Goal: Transaction & Acquisition: Purchase product/service

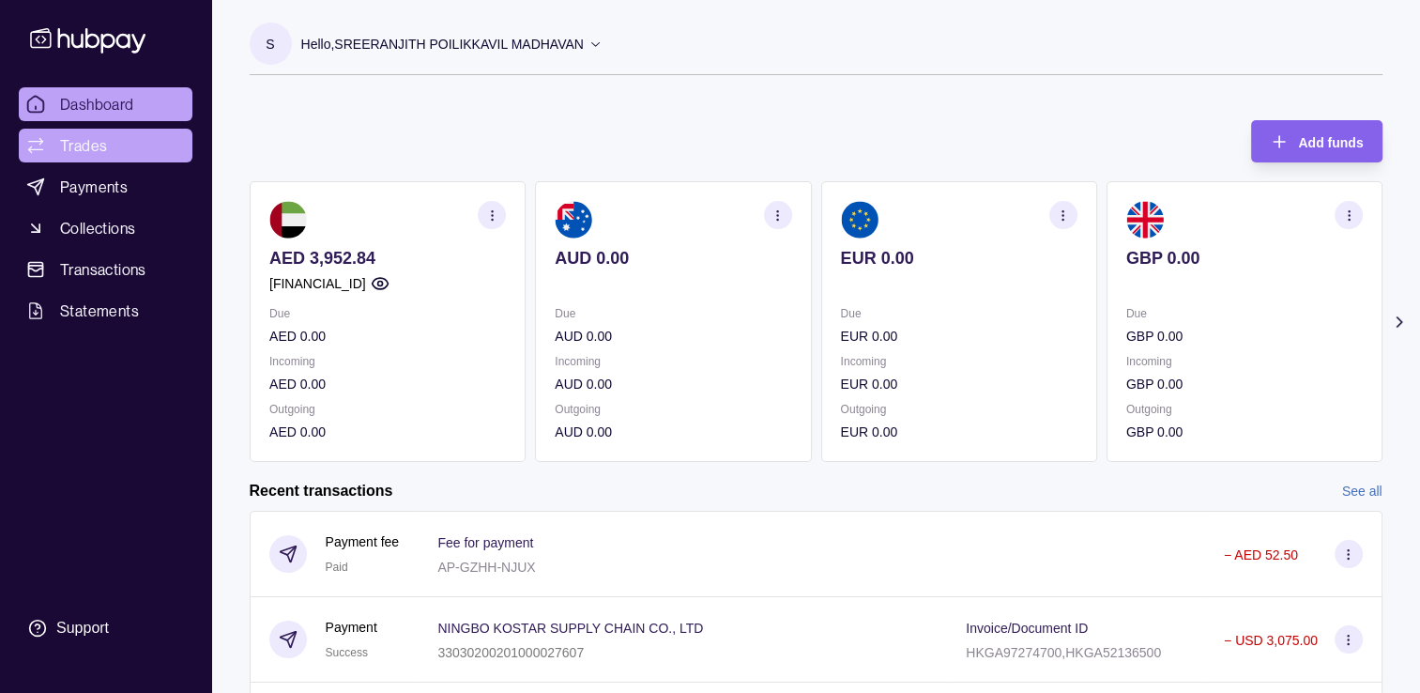
click at [60, 144] on span "Trades" at bounding box center [83, 145] width 47 height 23
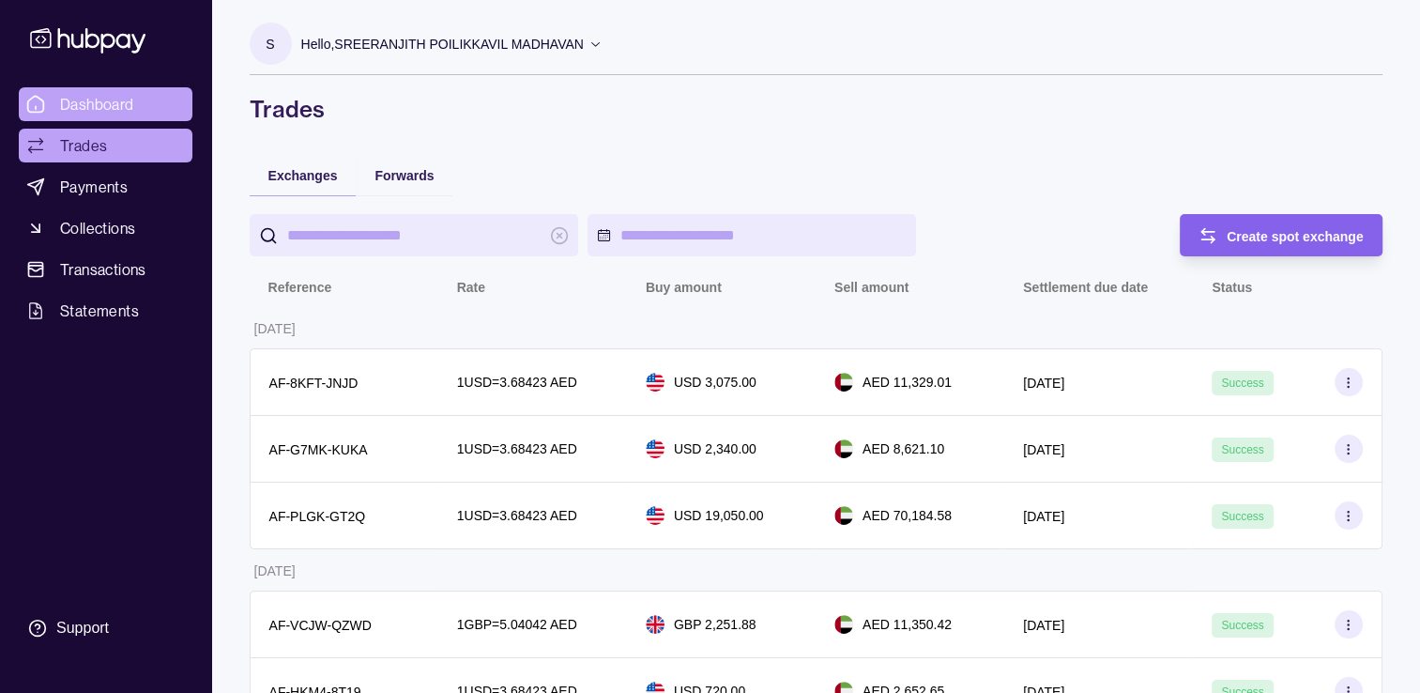
click at [113, 107] on span "Dashboard" at bounding box center [97, 104] width 74 height 23
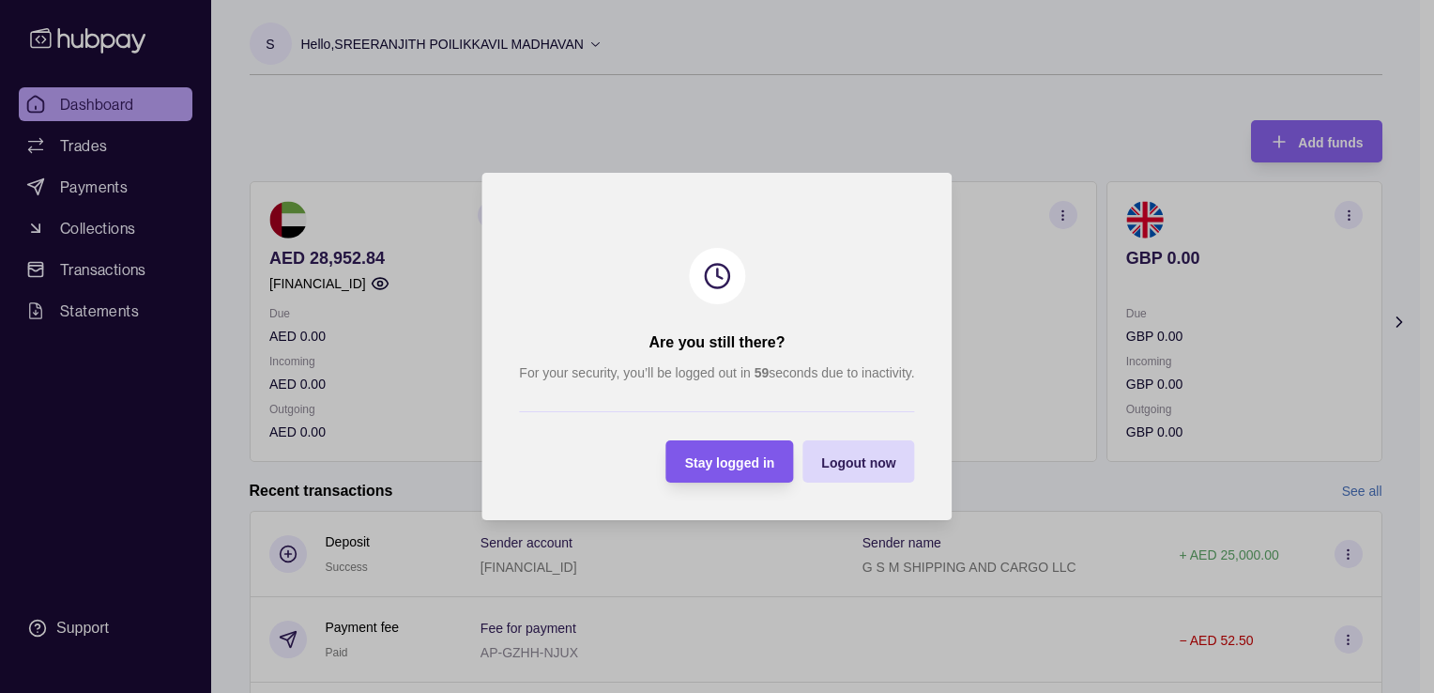
click at [750, 461] on span "Stay logged in" at bounding box center [730, 462] width 90 height 15
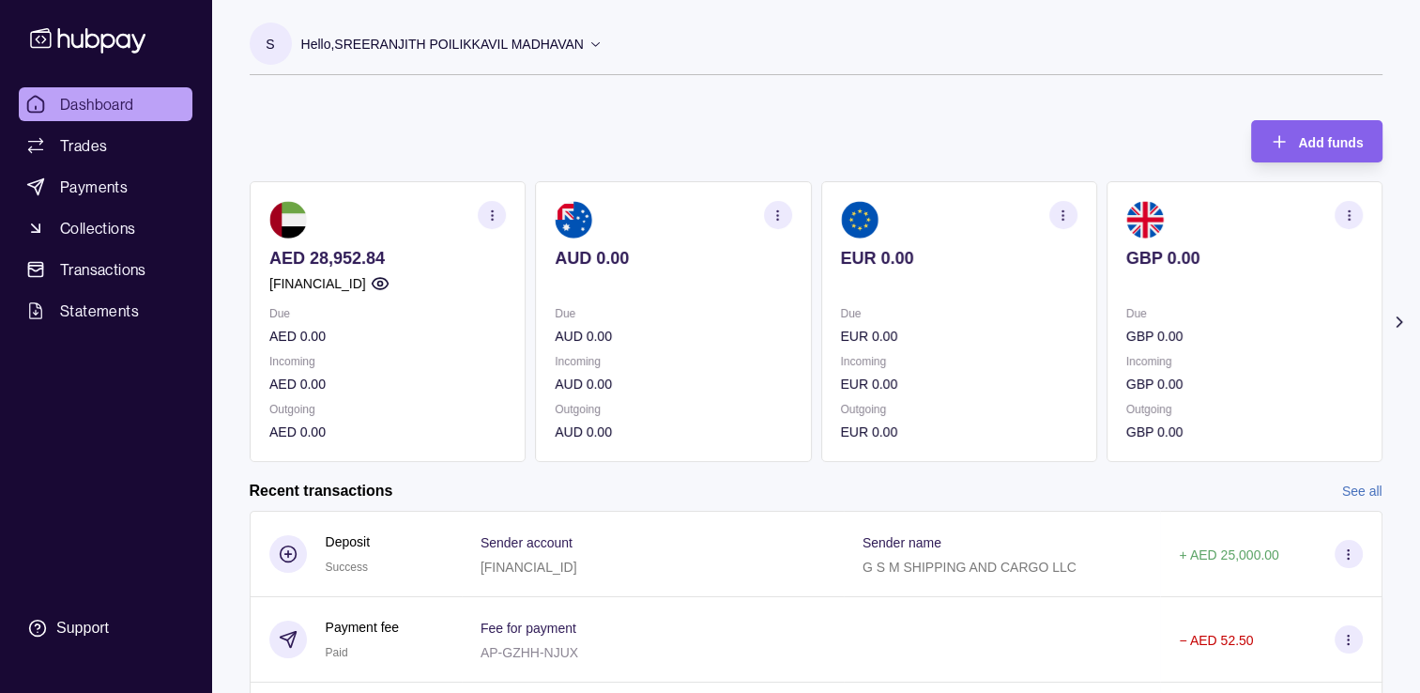
click at [465, 341] on p "AED 0.00" at bounding box center [387, 336] width 236 height 21
click at [71, 186] on span "Payments" at bounding box center [94, 186] width 68 height 23
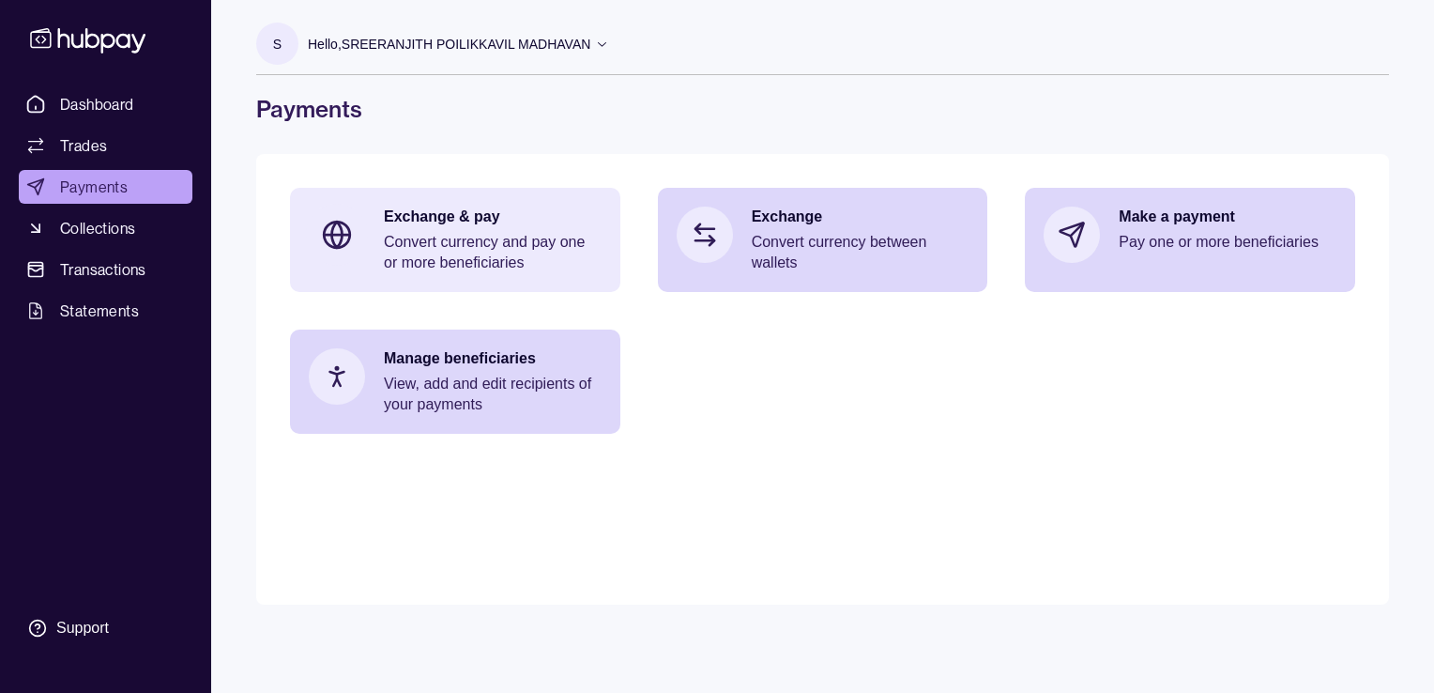
click at [419, 245] on p "Convert currency and pay one or more beneficiaries" at bounding box center [493, 252] width 218 height 41
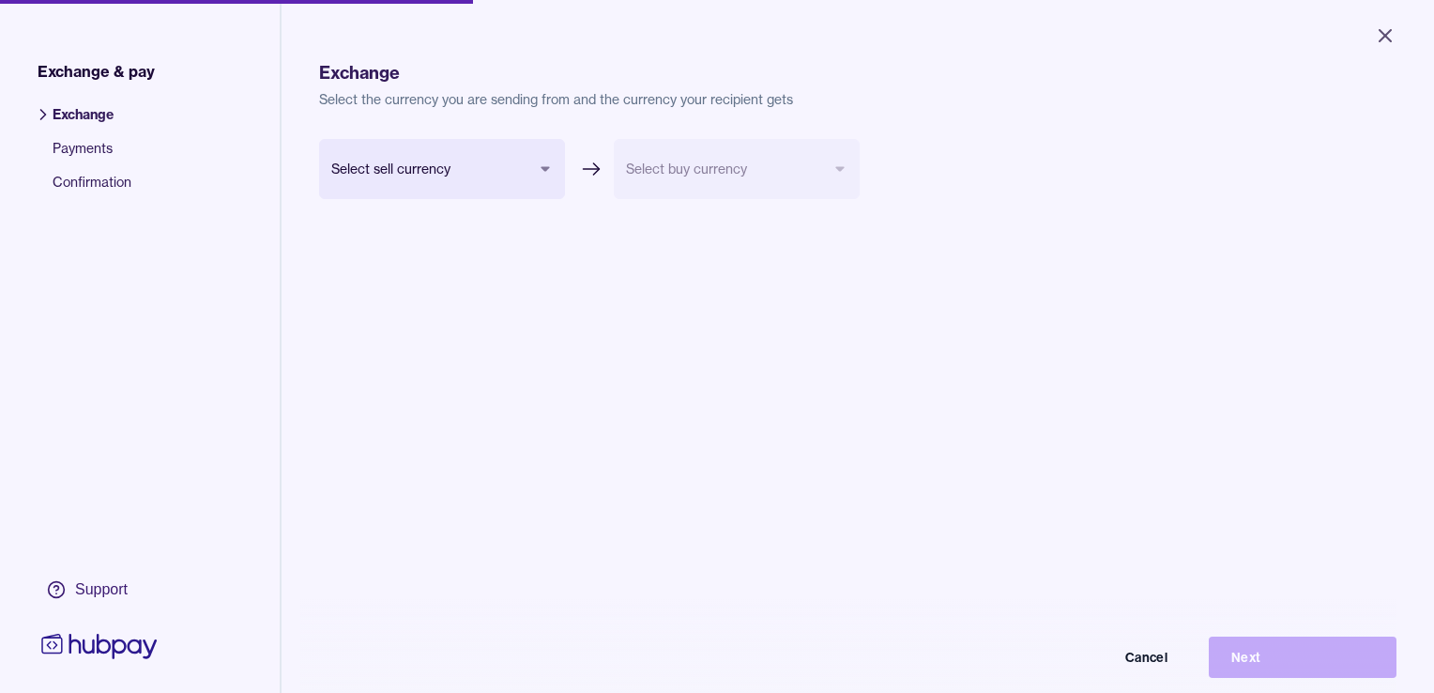
click at [534, 169] on body "Close Exchange & pay Exchange Payments Confirmation Support Exchange Select the…" at bounding box center [717, 346] width 1434 height 693
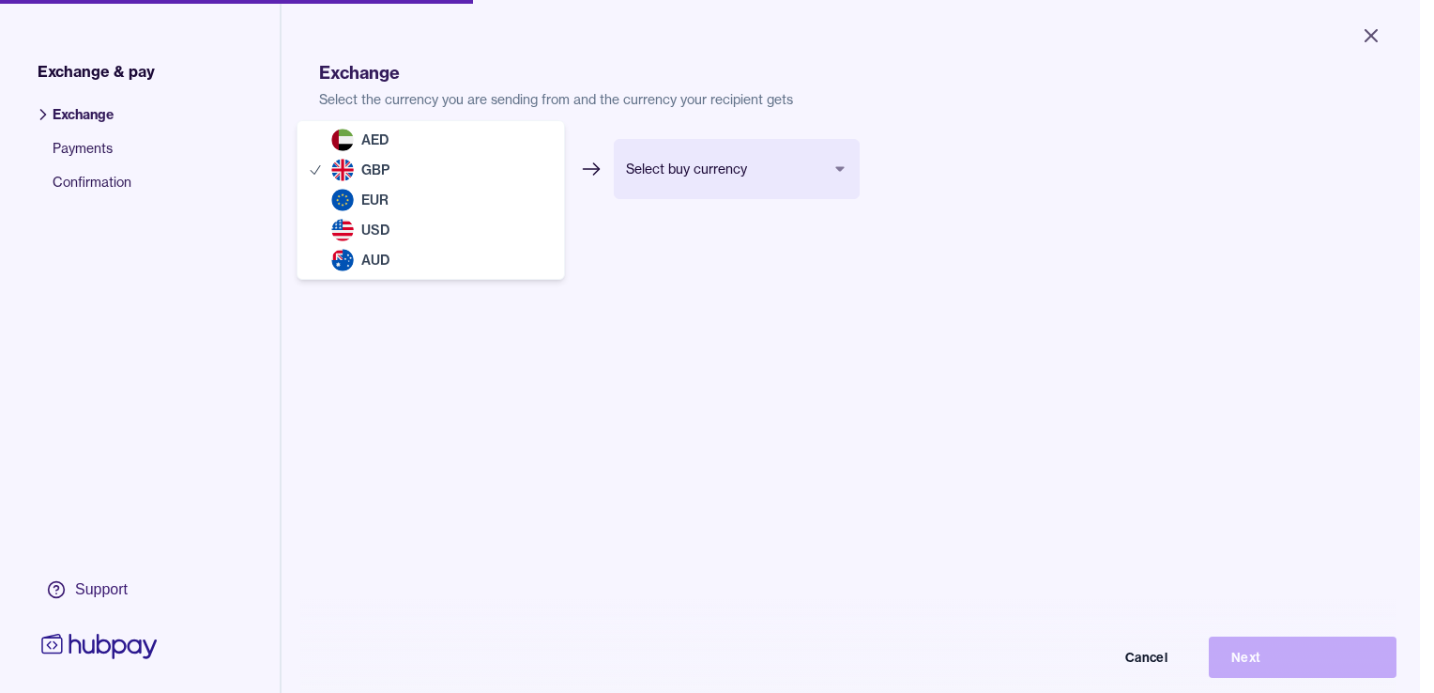
click at [544, 163] on body "Close Exchange & pay Exchange Payments Confirmation Support Exchange Select the…" at bounding box center [710, 346] width 1420 height 693
select select "***"
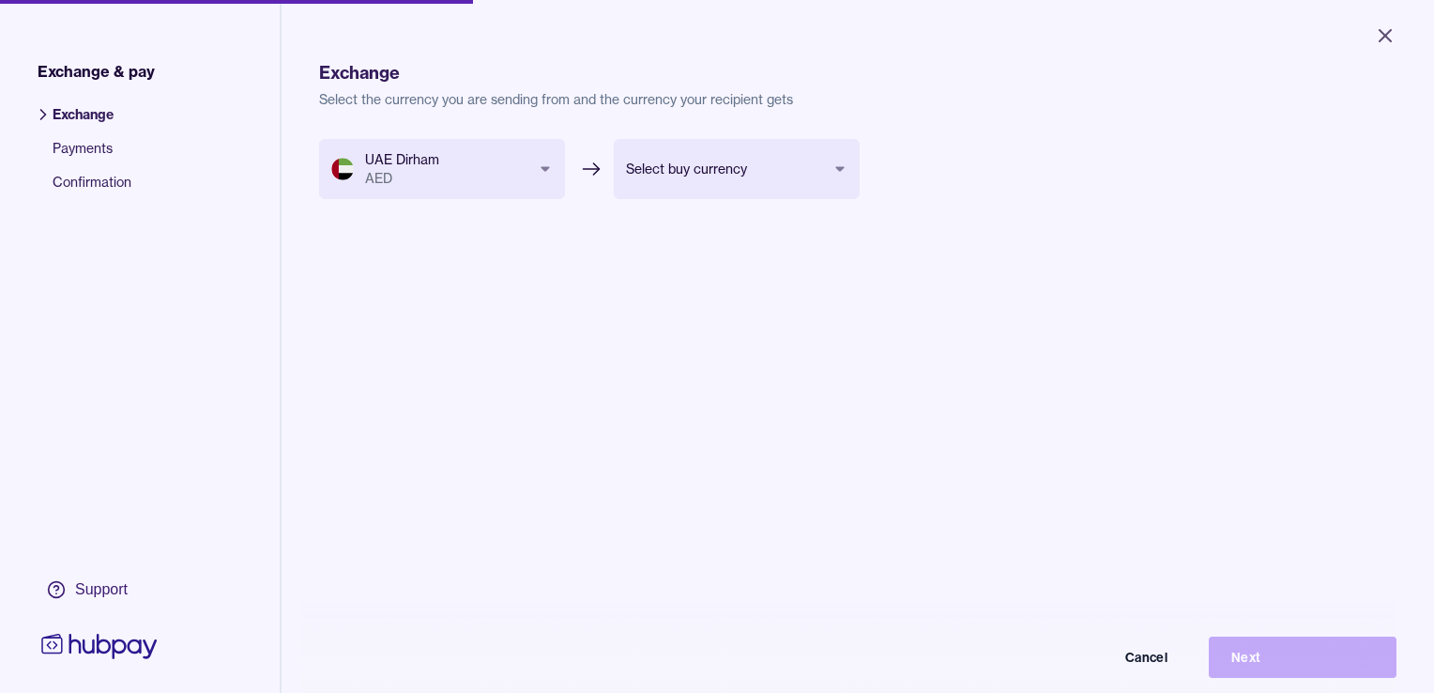
click at [699, 163] on body "Close Exchange & pay Exchange Payments Confirmation Support Exchange Select the…" at bounding box center [717, 346] width 1434 height 693
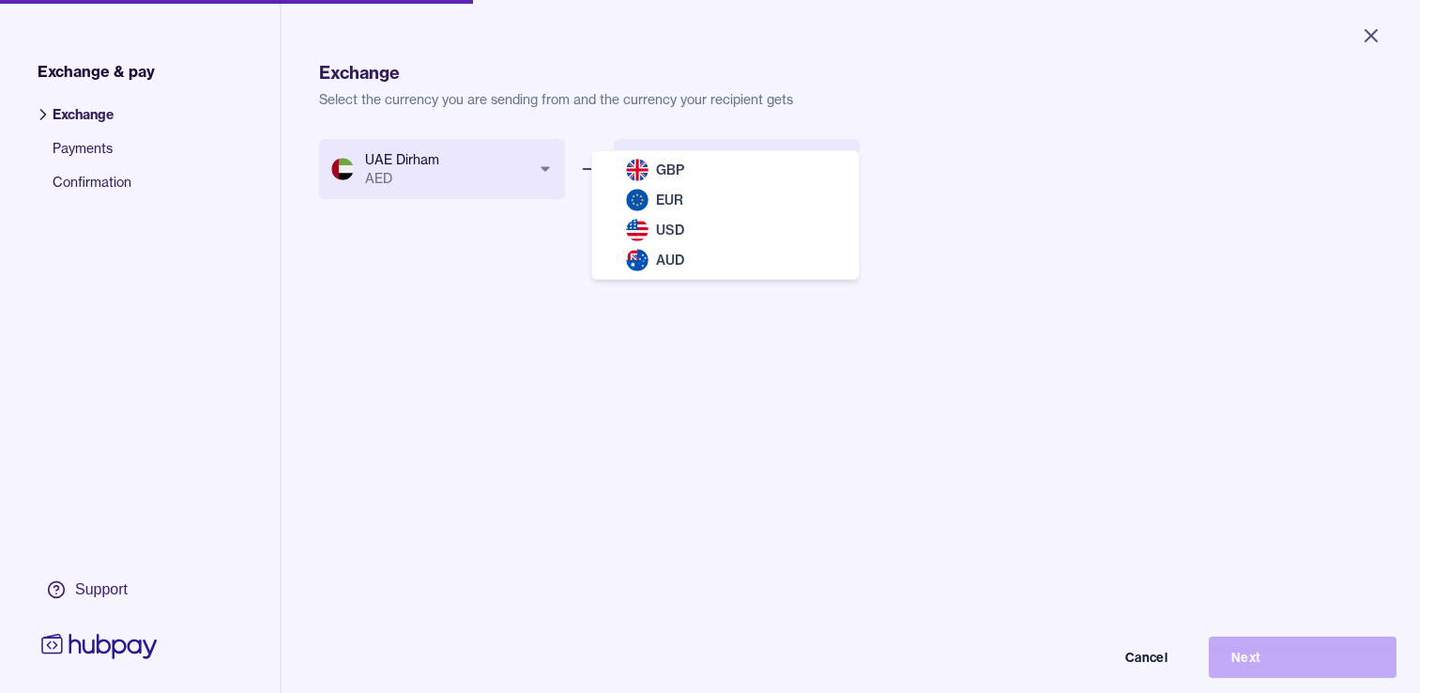
select select "***"
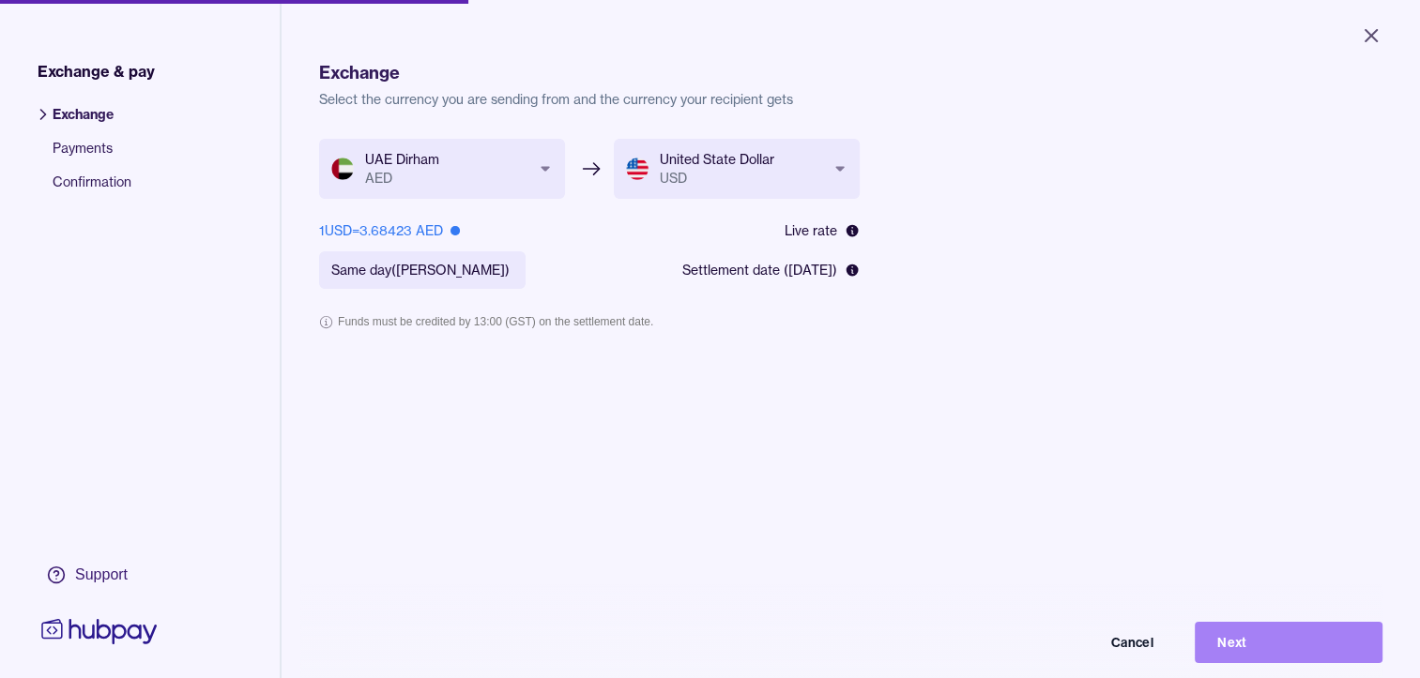
click at [1253, 657] on button "Next" at bounding box center [1289, 642] width 188 height 41
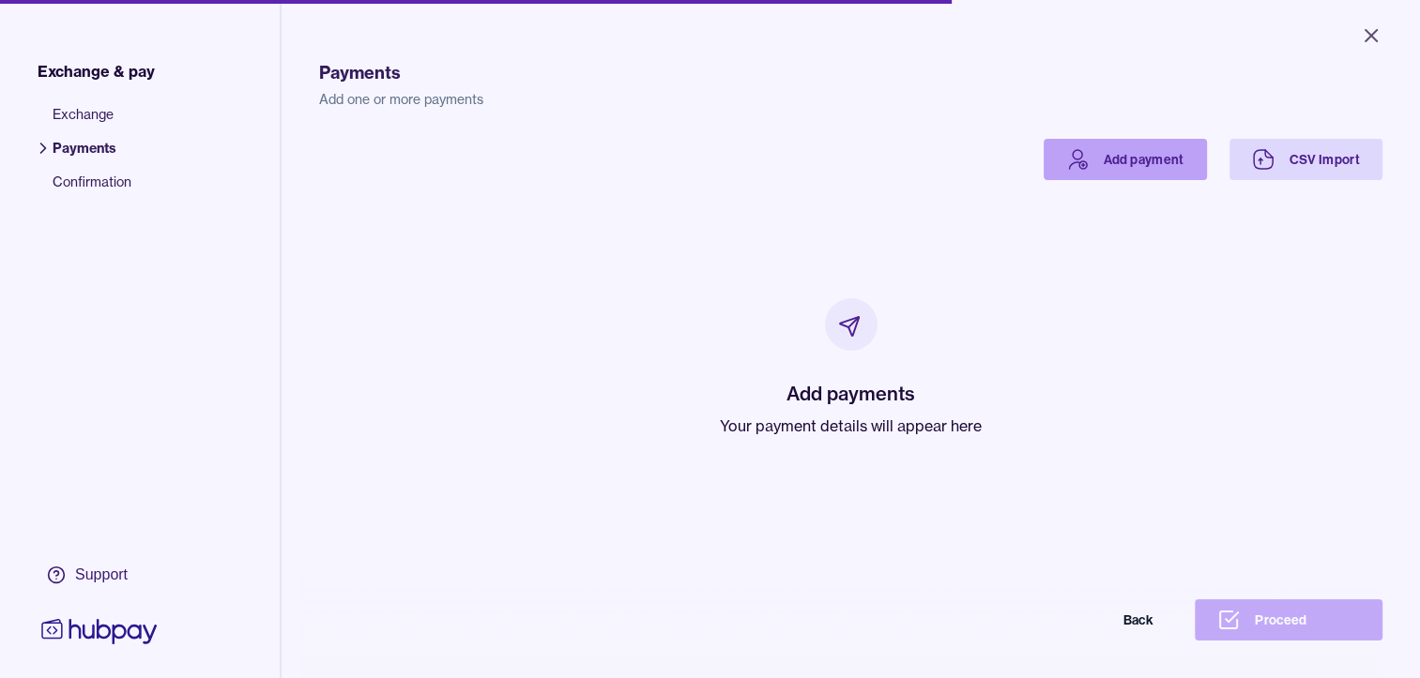
click at [1085, 149] on link "Add payment" at bounding box center [1125, 159] width 163 height 41
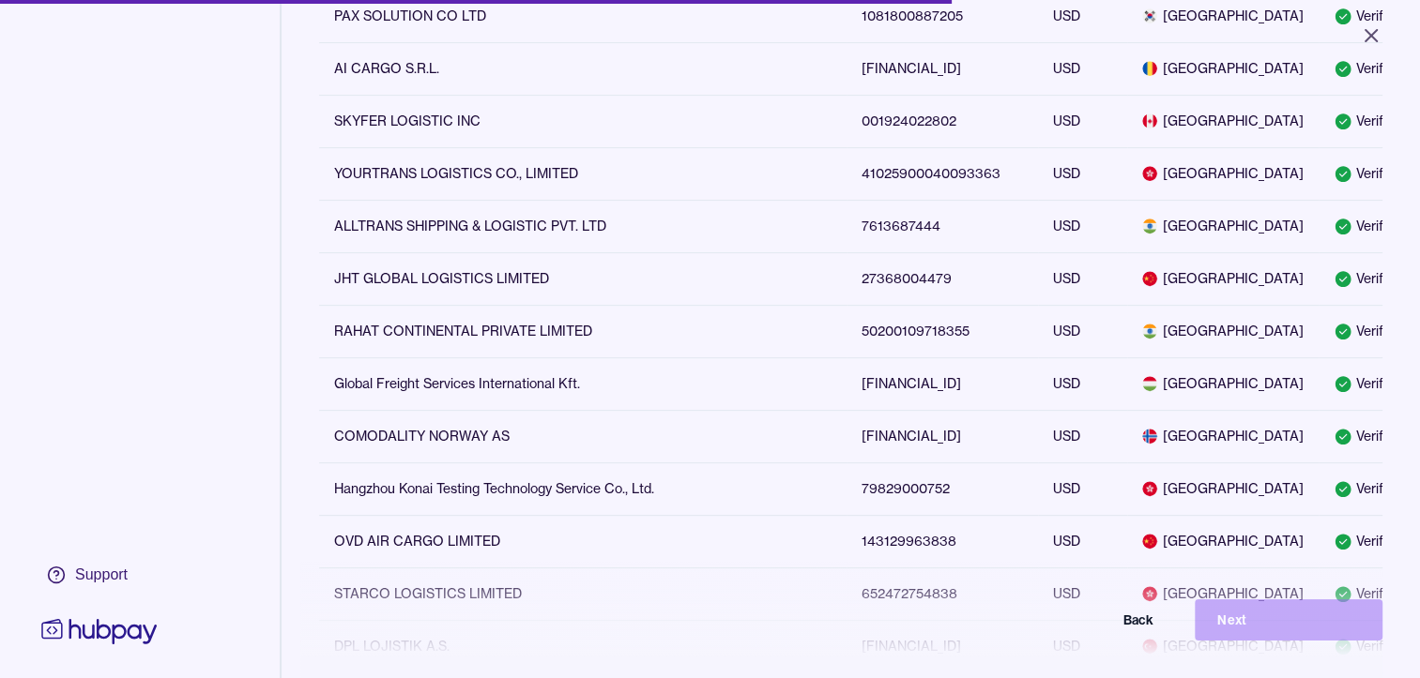
scroll to position [0, 14]
click at [1335, 340] on icon at bounding box center [1343, 332] width 16 height 16
click at [1334, 341] on icon at bounding box center [1343, 331] width 19 height 19
drag, startPoint x: 1364, startPoint y: 395, endPoint x: 1386, endPoint y: 392, distance: 22.7
click at [1380, 393] on div "Select who you would like to pay Select or create a beneficiary Create new bene…" at bounding box center [851, 267] width 1138 height 1848
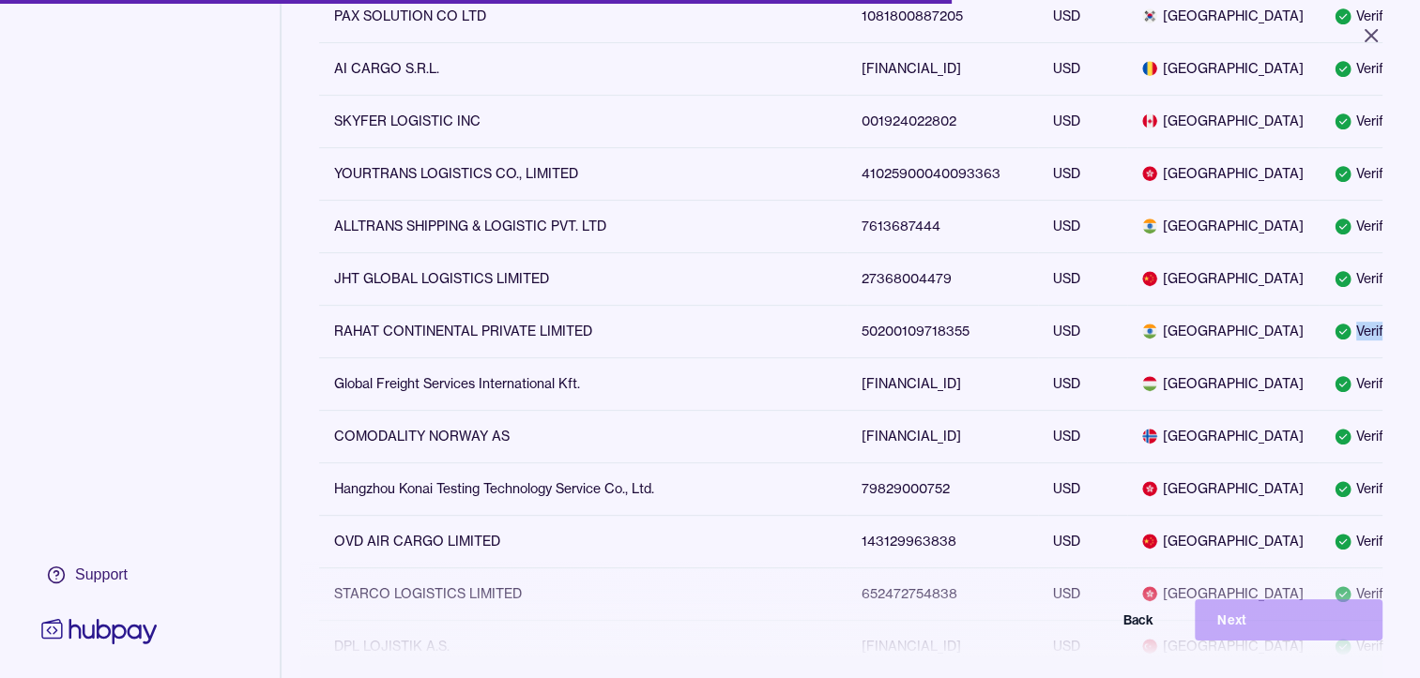
click at [1378, 393] on div "Select who you would like to pay Select or create a beneficiary Create new bene…" at bounding box center [851, 267] width 1138 height 1848
drag, startPoint x: 901, startPoint y: 404, endPoint x: 849, endPoint y: 406, distance: 51.7
click at [849, 358] on td "50200109718355" at bounding box center [941, 331] width 191 height 53
drag, startPoint x: 849, startPoint y: 406, endPoint x: 540, endPoint y: 396, distance: 309.9
click at [540, 358] on td "RAHAT CONTINENTAL PRIVATE LIMITED" at bounding box center [582, 331] width 527 height 53
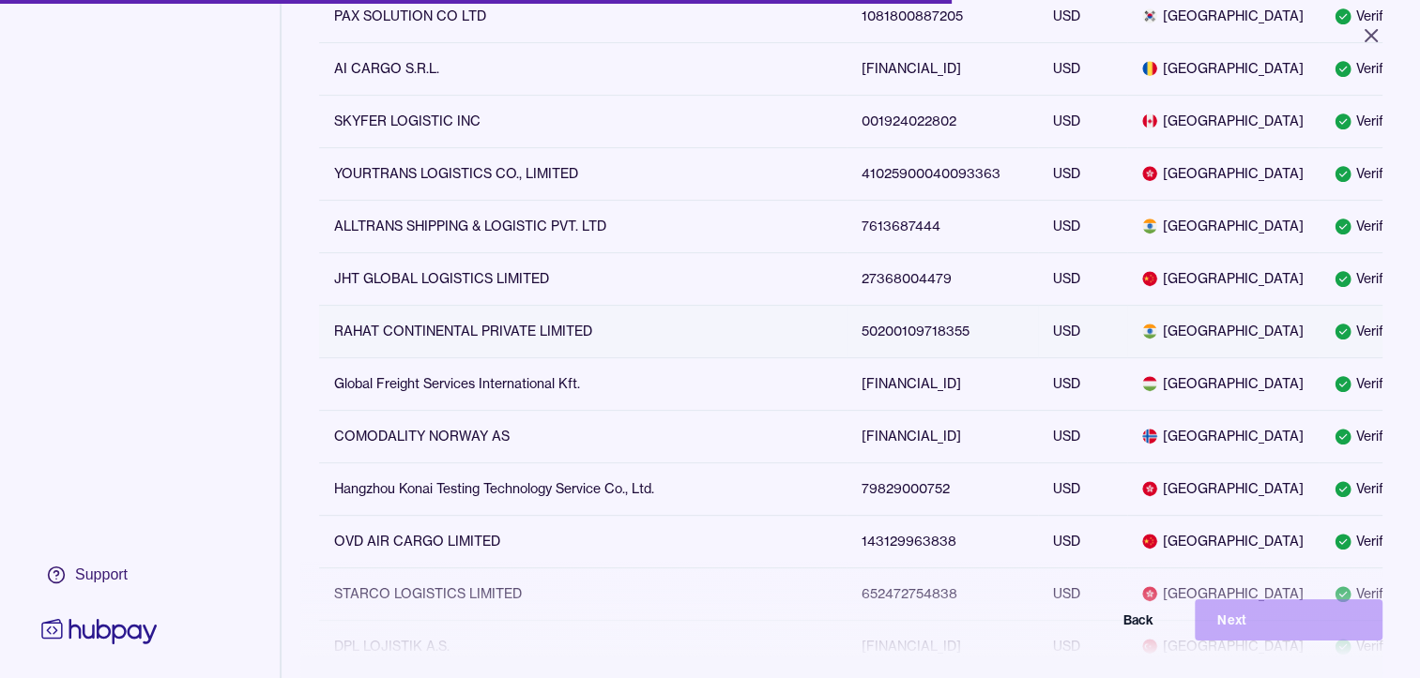
drag, startPoint x: 540, startPoint y: 396, endPoint x: 430, endPoint y: 395, distance: 109.8
click at [430, 358] on td "RAHAT CONTINENTAL PRIVATE LIMITED" at bounding box center [582, 331] width 527 height 53
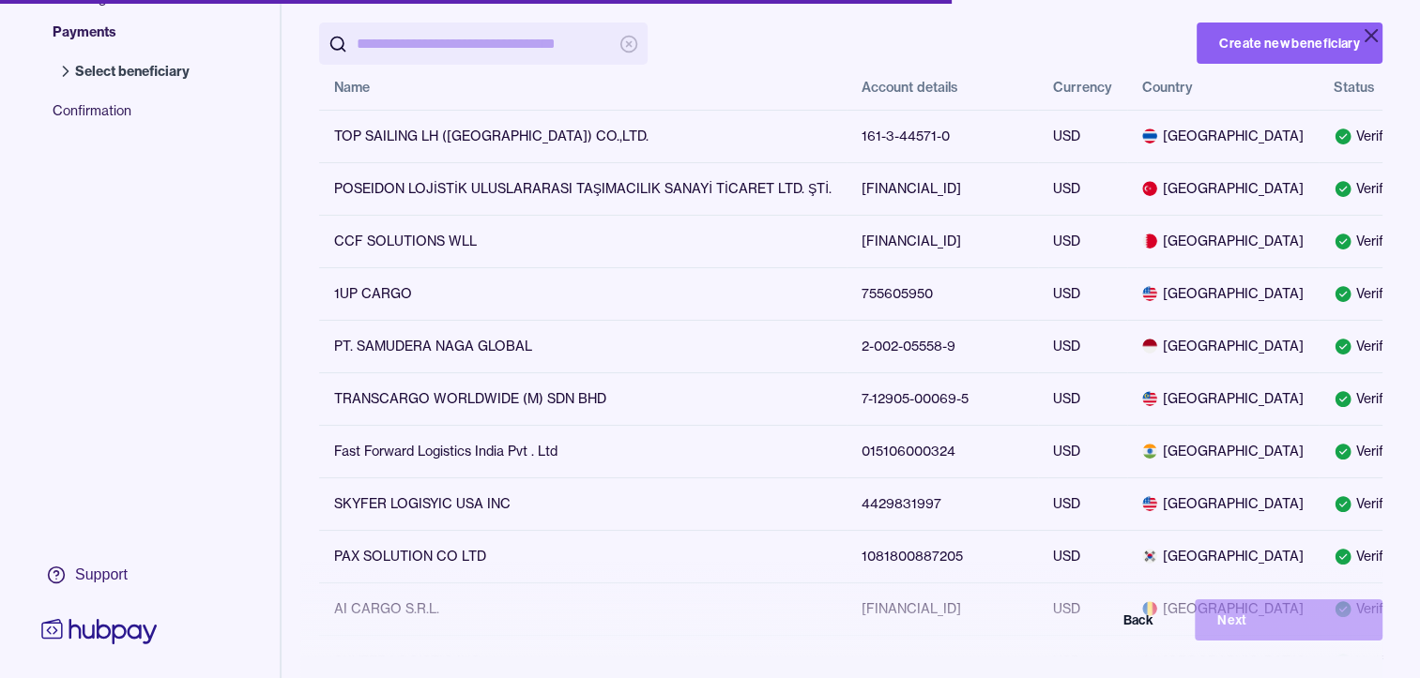
scroll to position [94, 0]
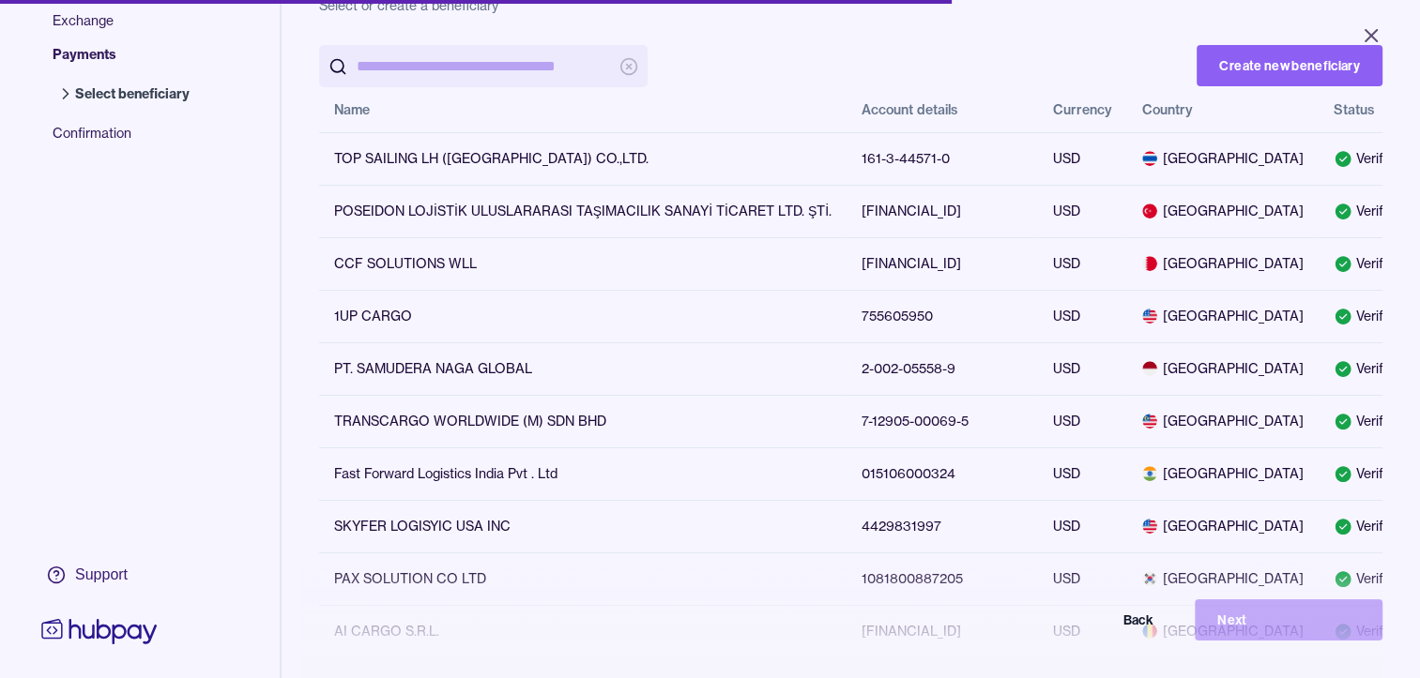
click at [1205, 617] on div "Back Next" at bounding box center [710, 620] width 1345 height 41
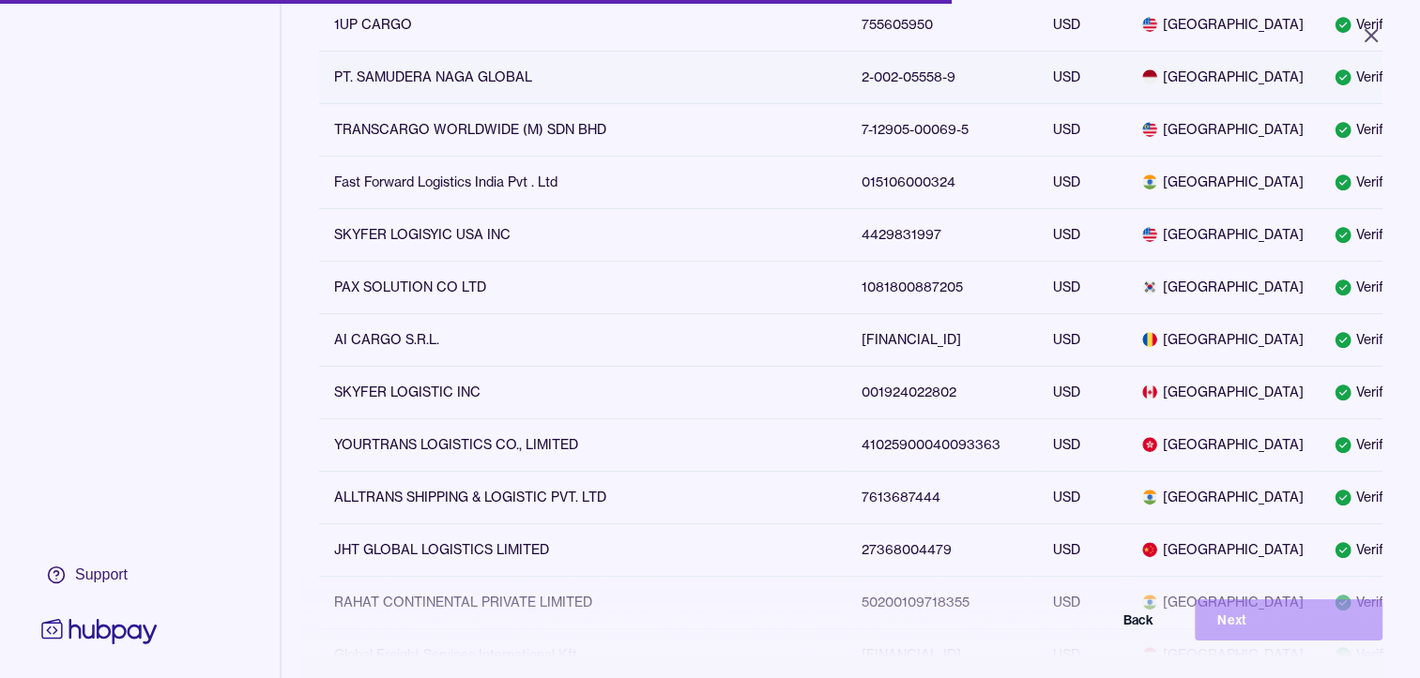
scroll to position [563, 0]
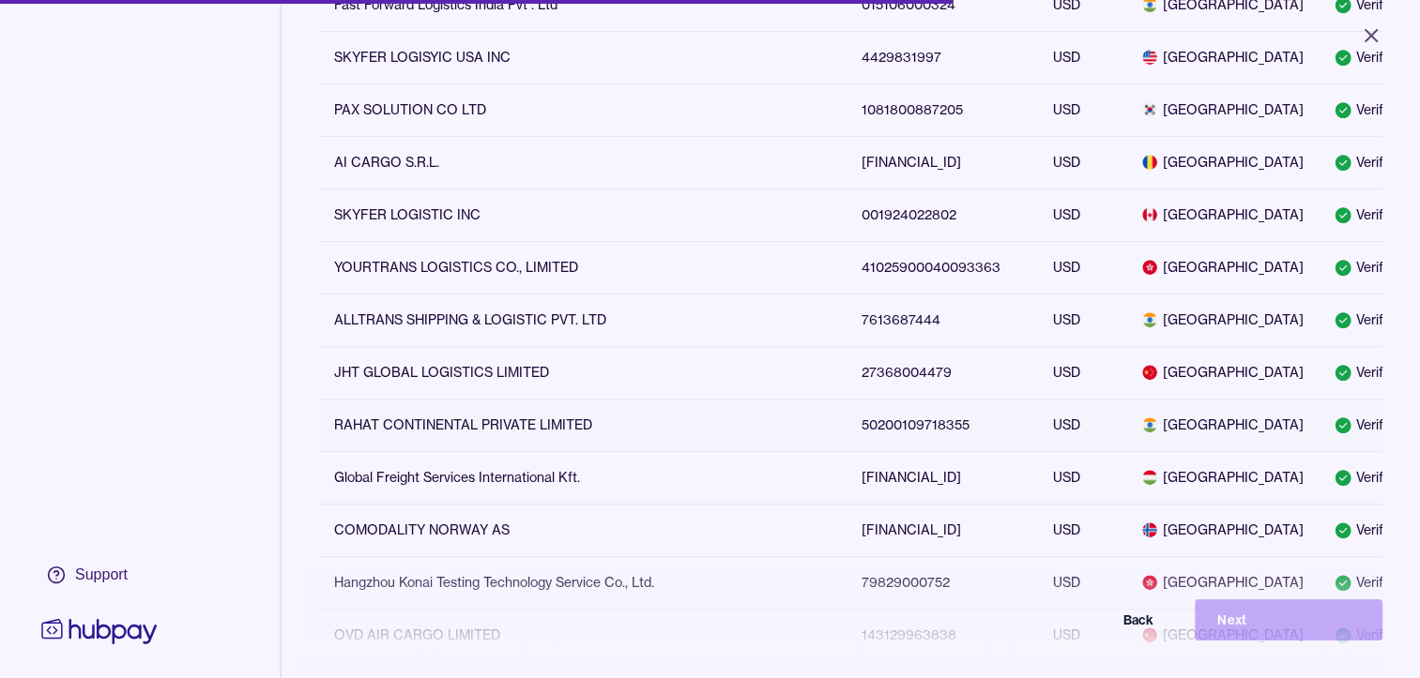
click at [484, 451] on td "RAHAT CONTINENTAL PRIVATE LIMITED" at bounding box center [582, 425] width 527 height 53
click at [462, 451] on td "RAHAT CONTINENTAL PRIVATE LIMITED" at bounding box center [582, 425] width 527 height 53
drag, startPoint x: 459, startPoint y: 490, endPoint x: 1119, endPoint y: 510, distance: 660.0
click at [1119, 451] on td "USD" at bounding box center [1082, 425] width 89 height 53
drag, startPoint x: 1119, startPoint y: 510, endPoint x: 1263, endPoint y: 485, distance: 146.6
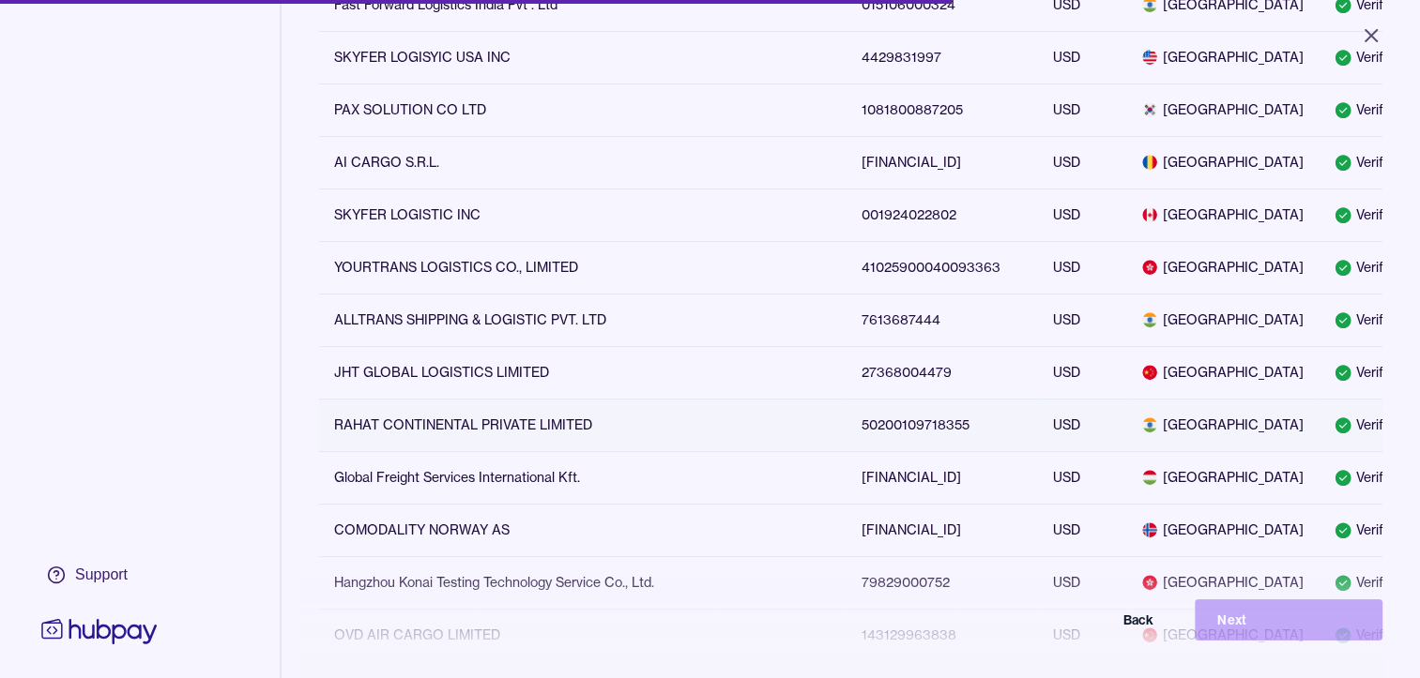
click at [1262, 451] on td "[GEOGRAPHIC_DATA]" at bounding box center [1222, 425] width 191 height 53
click at [1334, 435] on div "Verified" at bounding box center [1368, 425] width 68 height 19
click at [1366, 488] on div "Select who you would like to pay Select or create a beneficiary Create new bene…" at bounding box center [851, 361] width 1138 height 1848
click at [1377, 488] on div "Select who you would like to pay Select or create a beneficiary Create new bene…" at bounding box center [851, 361] width 1138 height 1848
click at [1387, 488] on div "Select who you would like to pay Select or create a beneficiary Create new bene…" at bounding box center [851, 361] width 1138 height 1848
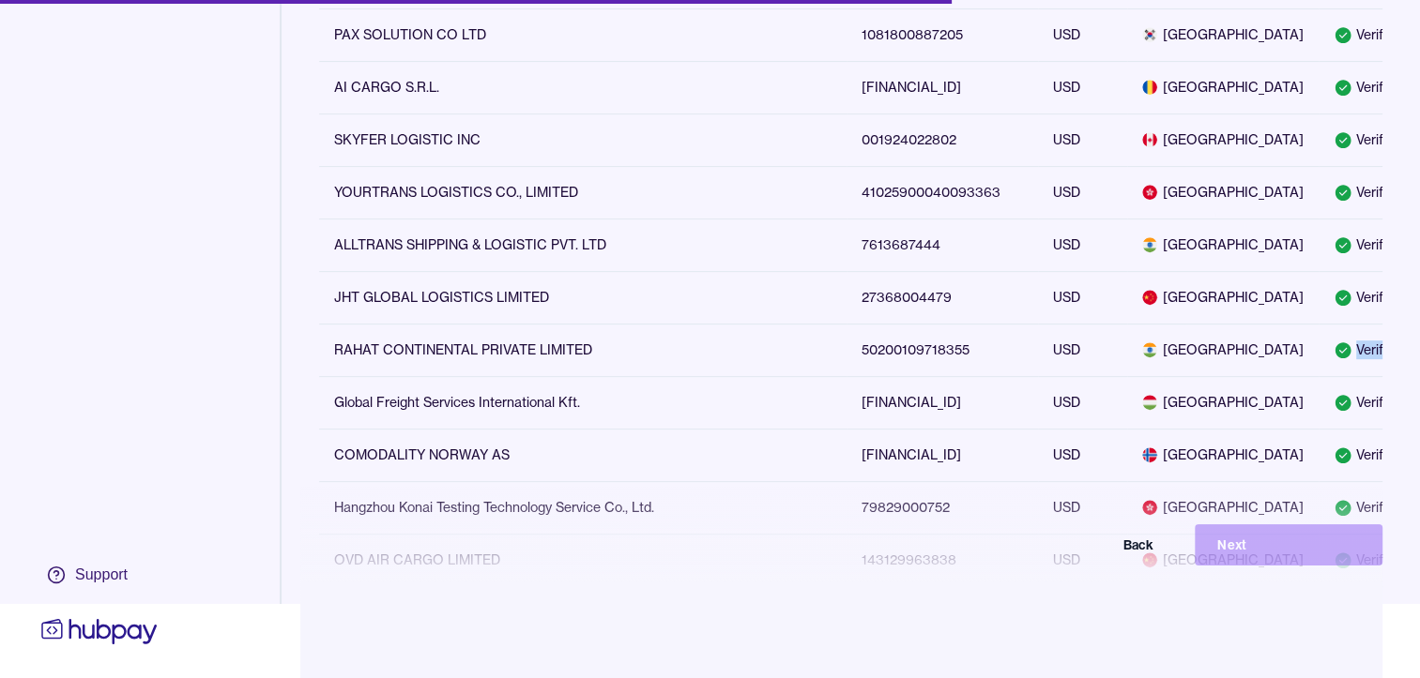
scroll to position [601, 0]
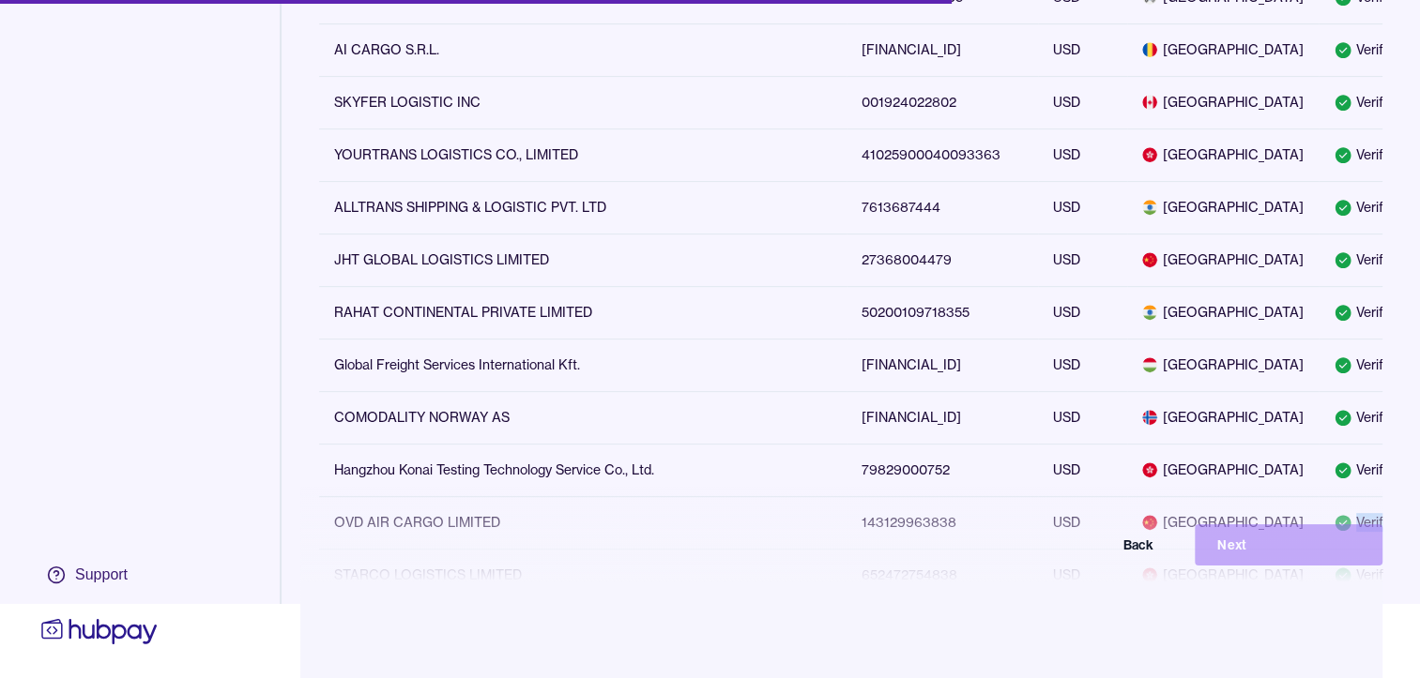
drag, startPoint x: 1341, startPoint y: 679, endPoint x: 1404, endPoint y: 668, distance: 63.9
click at [1404, 603] on html "Close Exchange & pay Exchange Payments Select beneficiary Confirmation Support …" at bounding box center [710, 264] width 1420 height 678
drag, startPoint x: 1404, startPoint y: 668, endPoint x: 1370, endPoint y: 365, distance: 305.0
click at [1370, 365] on div "Select who you would like to pay Select or create a beneficiary Create new bene…" at bounding box center [851, 248] width 1138 height 1848
click at [1382, 360] on div "Select who you would like to pay Select or create a beneficiary Create new bene…" at bounding box center [851, 248] width 1138 height 1848
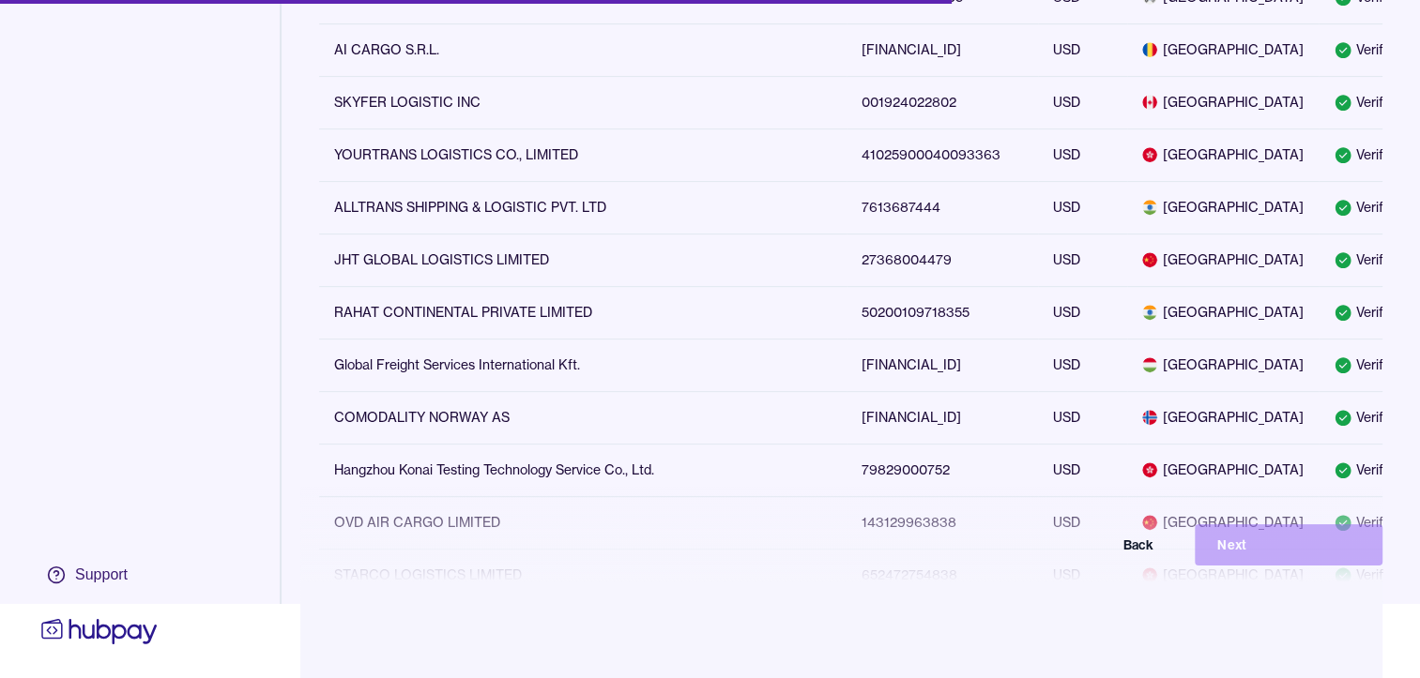
click at [1374, 357] on div "Select who you would like to pay Select or create a beneficiary Create new bene…" at bounding box center [851, 248] width 1138 height 1848
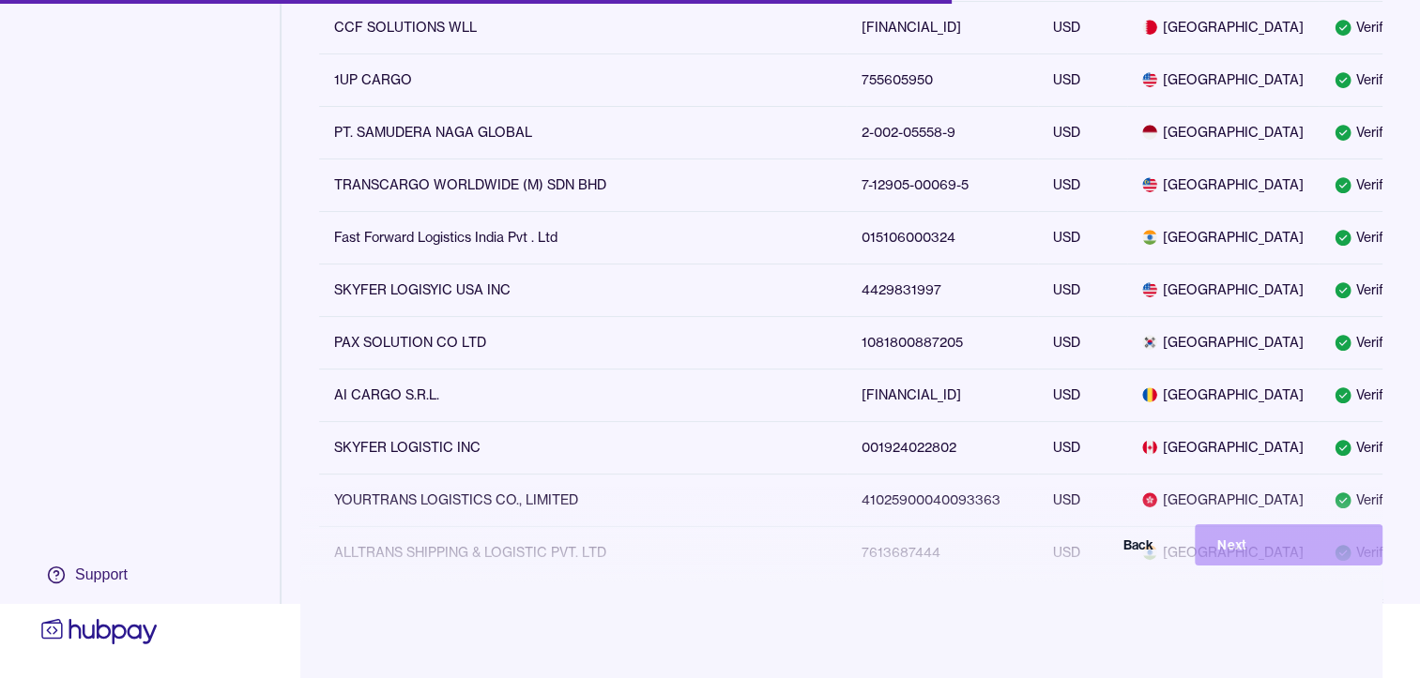
scroll to position [282, 0]
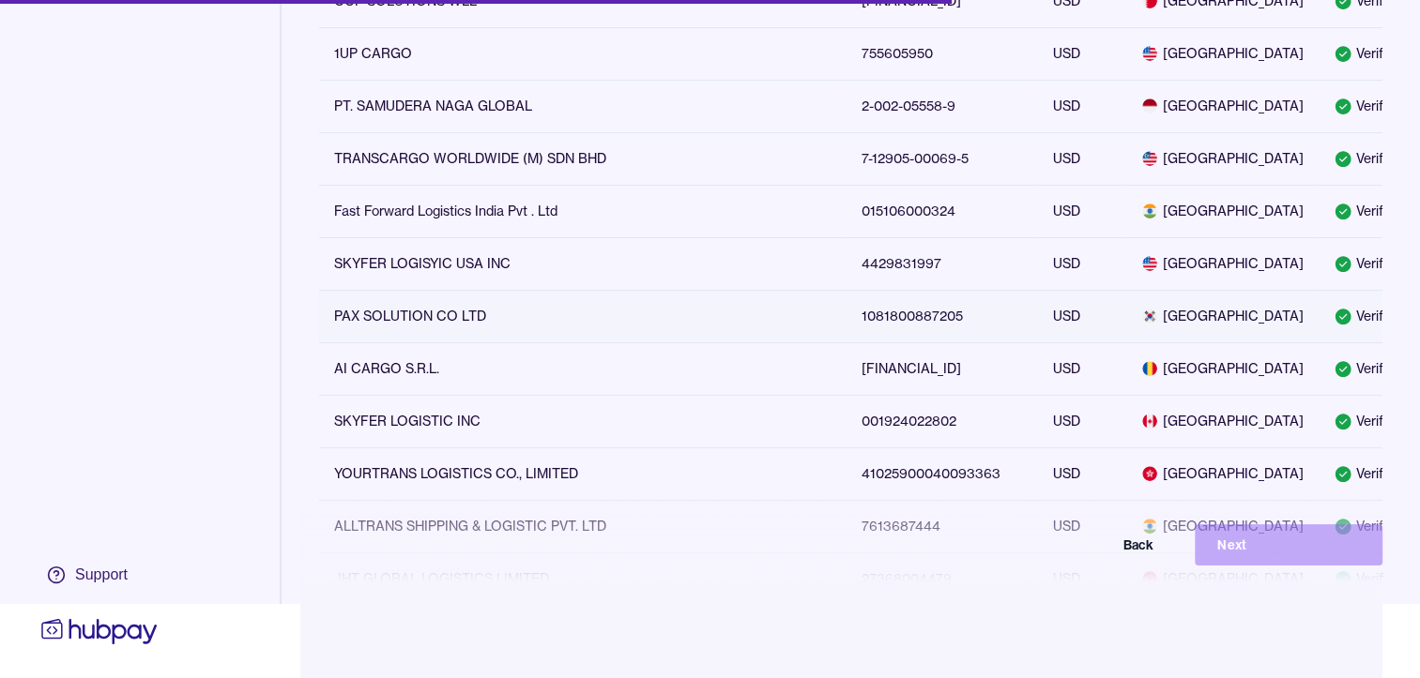
click at [477, 343] on td "PAX SOLUTION CO LTD" at bounding box center [582, 316] width 527 height 53
click at [404, 164] on td "TRANSCARGO WORLDWIDE (M) SDN BHD" at bounding box center [582, 158] width 527 height 53
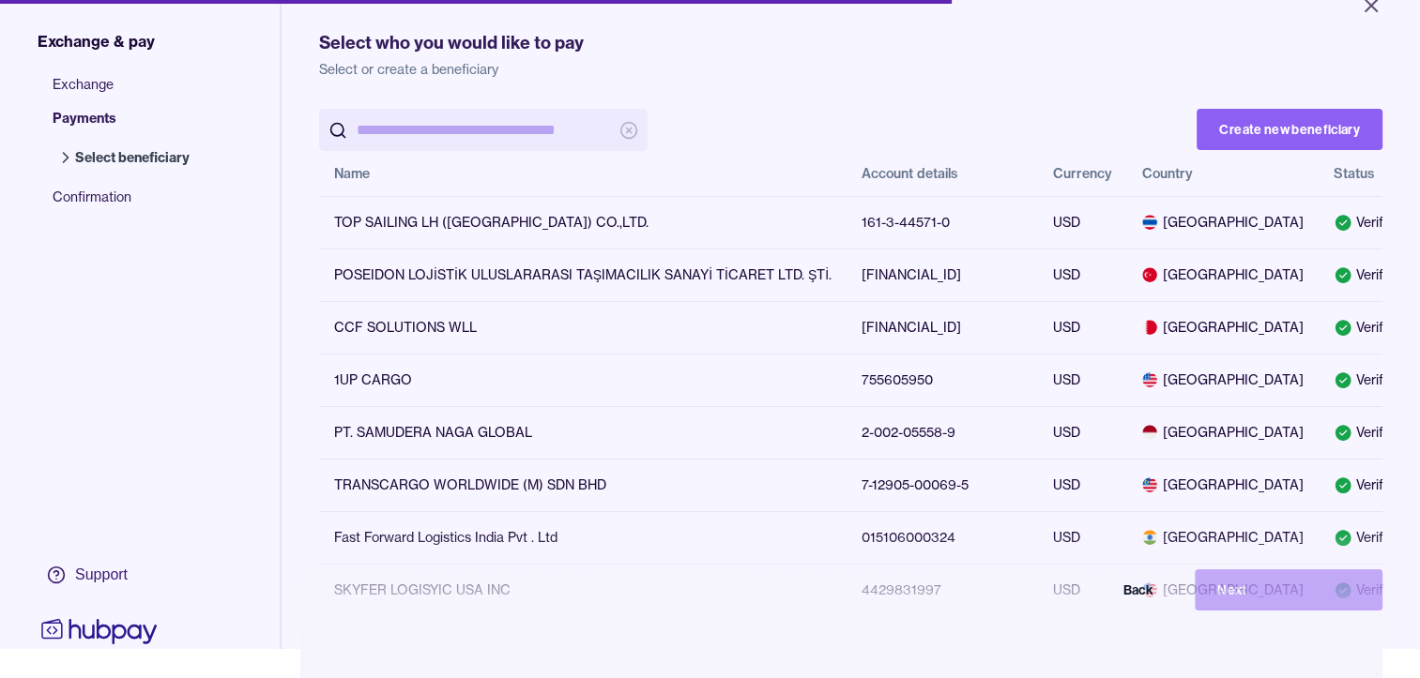
scroll to position [0, 14]
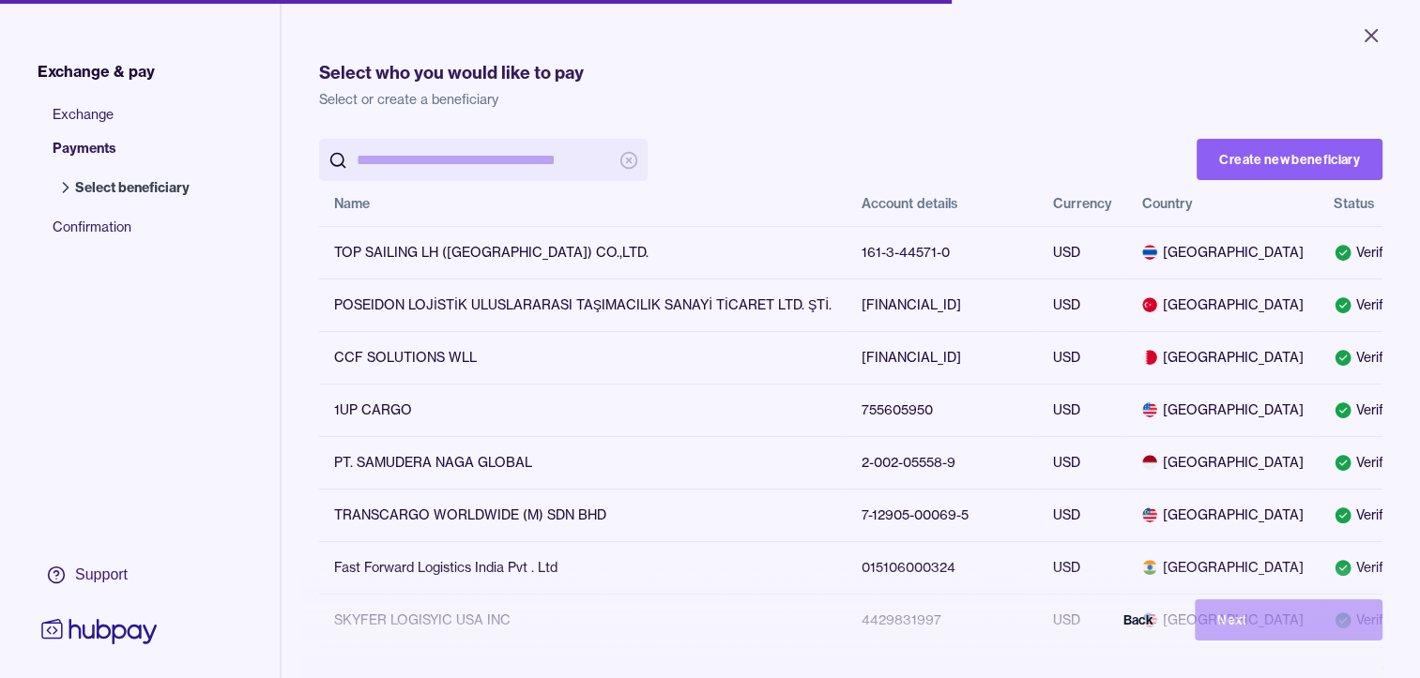
click at [400, 158] on input "search" at bounding box center [483, 160] width 253 height 42
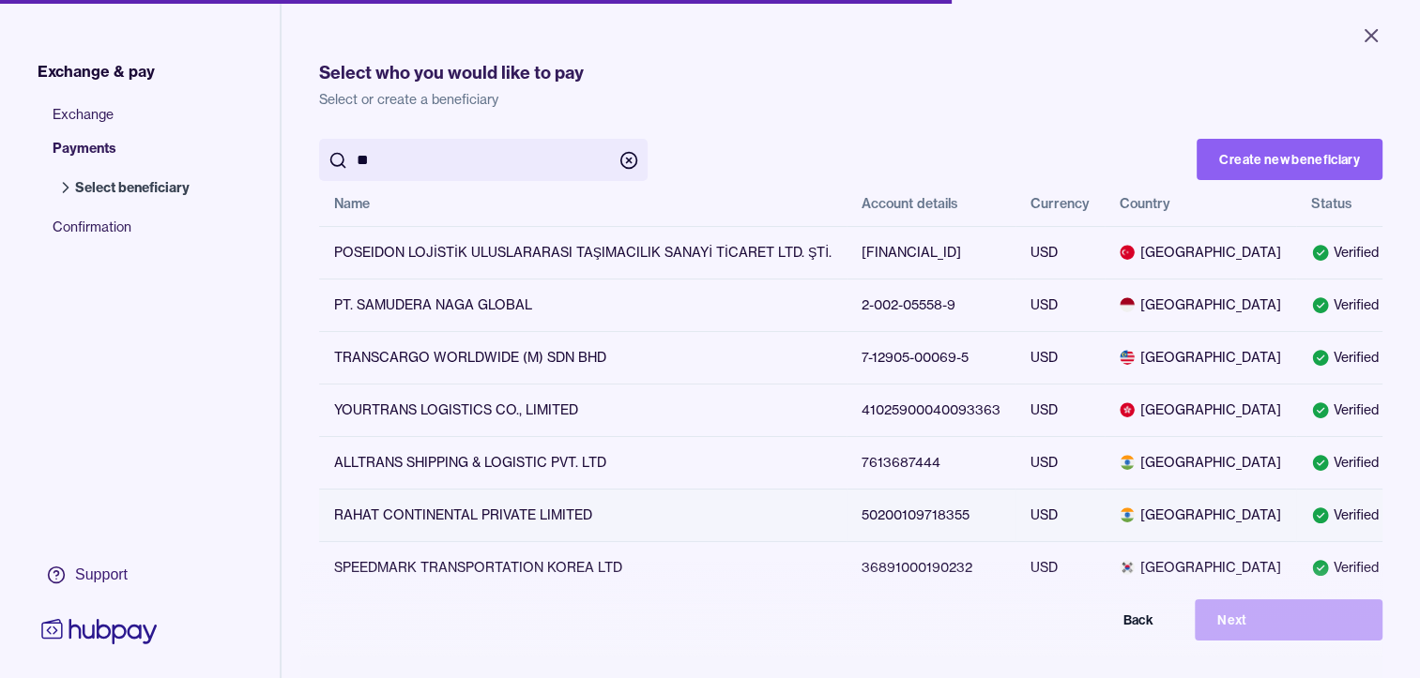
drag, startPoint x: 378, startPoint y: 508, endPoint x: 375, endPoint y: 517, distance: 9.8
click at [379, 509] on td "RAHAT CONTINENTAL PRIVATE LIMITED" at bounding box center [582, 515] width 527 height 53
click at [371, 529] on td "RAHAT CONTINENTAL PRIVATE LIMITED" at bounding box center [582, 515] width 527 height 53
click at [1363, 554] on div "Select who you would like to pay Select or create a beneficiary ** Create new b…" at bounding box center [851, 420] width 1138 height 840
drag, startPoint x: 1363, startPoint y: 554, endPoint x: 1357, endPoint y: 569, distance: 16.0
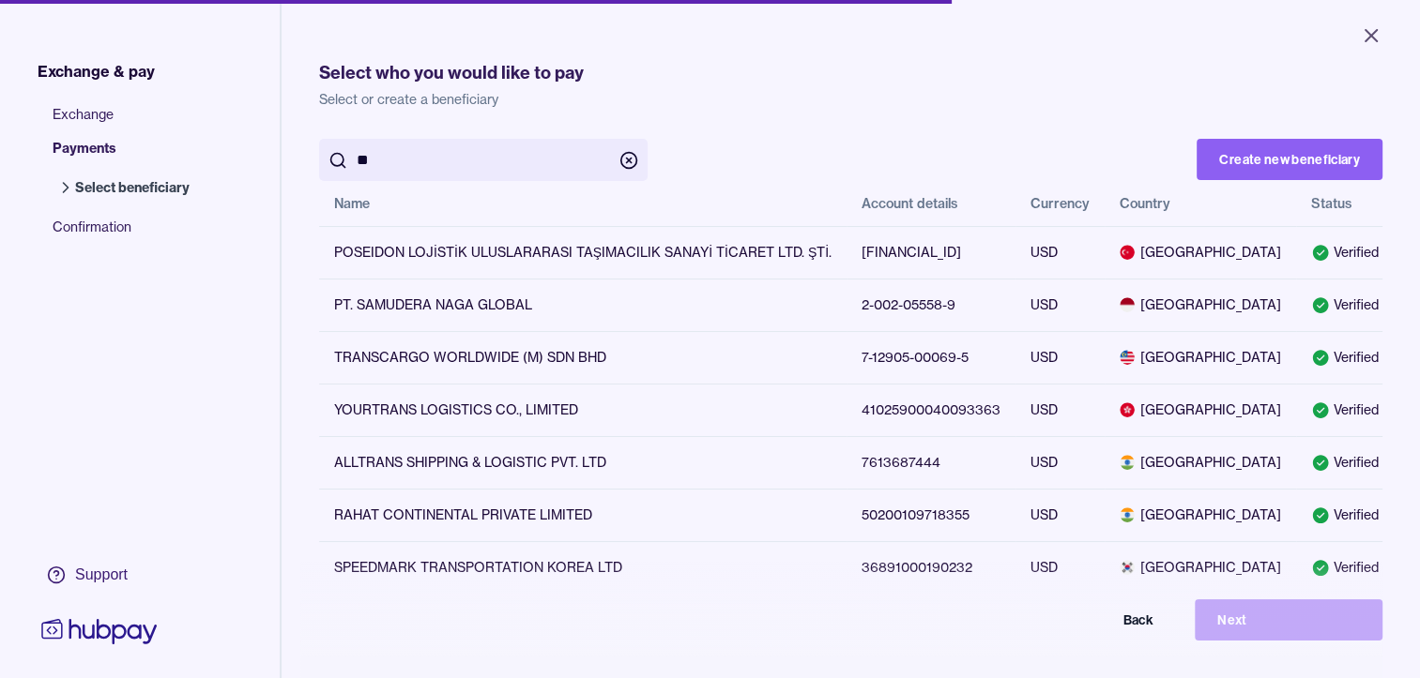
click at [1357, 569] on div "Select who you would like to pay Select or create a beneficiary ** Create new b…" at bounding box center [851, 420] width 1138 height 840
drag, startPoint x: 1357, startPoint y: 569, endPoint x: 1281, endPoint y: 640, distance: 104.2
click at [1281, 640] on div "Back Next" at bounding box center [710, 620] width 1345 height 41
click at [1281, 633] on div "Back Next" at bounding box center [710, 620] width 1345 height 41
click at [413, 163] on input "**" at bounding box center [483, 160] width 253 height 42
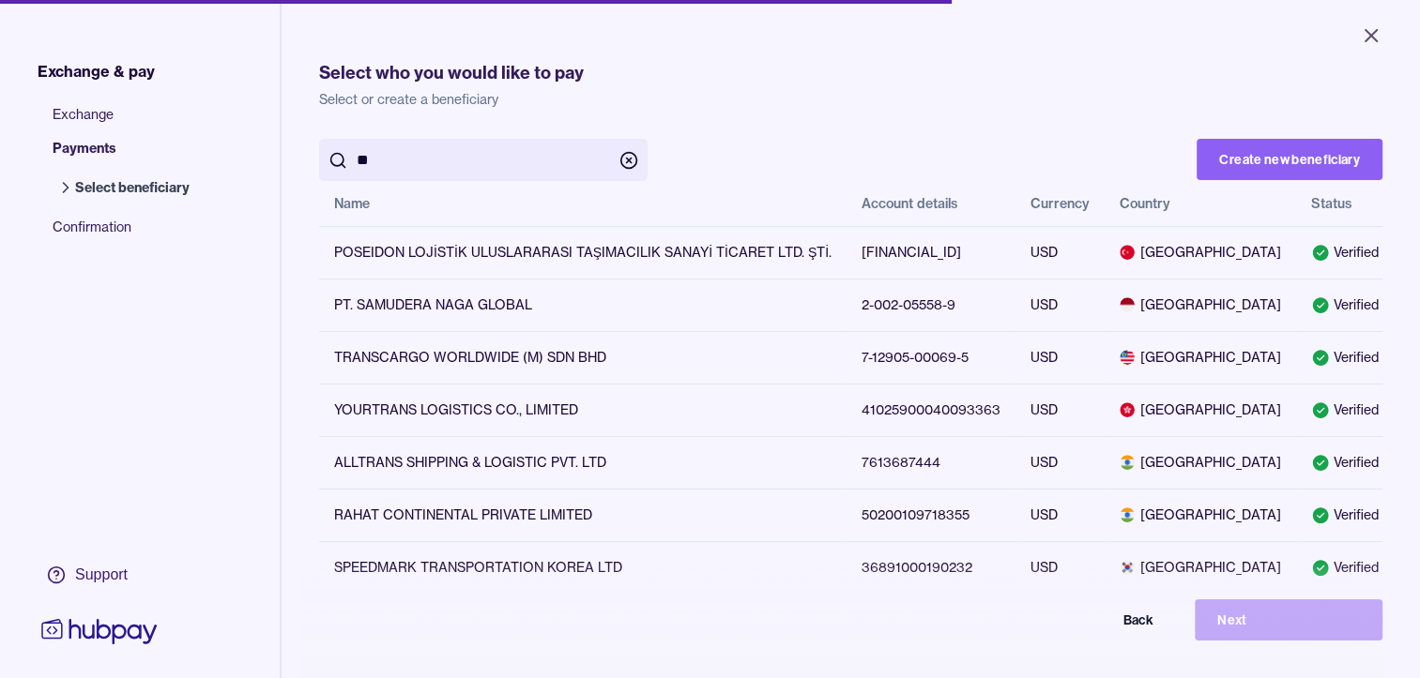
click at [92, 184] on span "Select beneficiary" at bounding box center [132, 187] width 114 height 19
click at [139, 198] on li "Select beneficiary" at bounding box center [132, 195] width 114 height 34
click at [140, 192] on span "Select beneficiary" at bounding box center [132, 187] width 114 height 19
click at [386, 146] on input "**" at bounding box center [483, 160] width 253 height 42
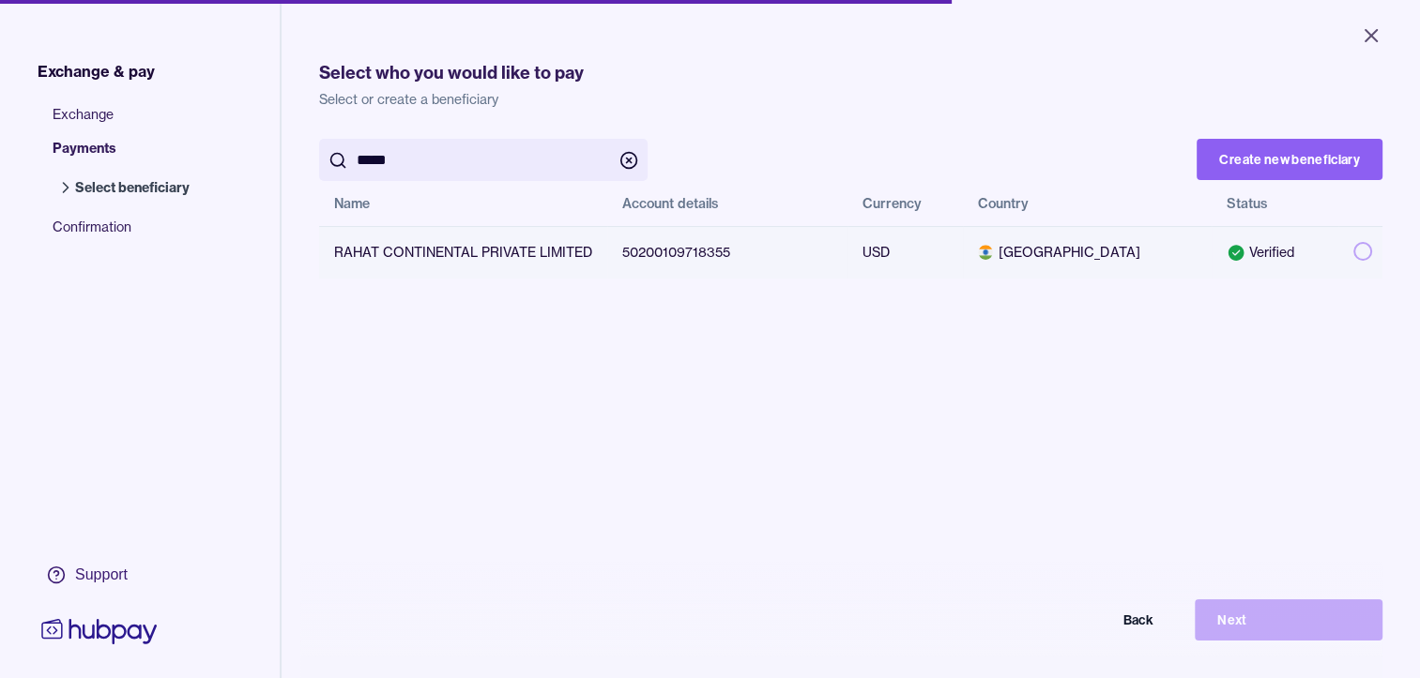
type input "*****"
click at [1353, 254] on button "button" at bounding box center [1362, 251] width 19 height 19
click at [1297, 628] on button "Next" at bounding box center [1289, 620] width 188 height 41
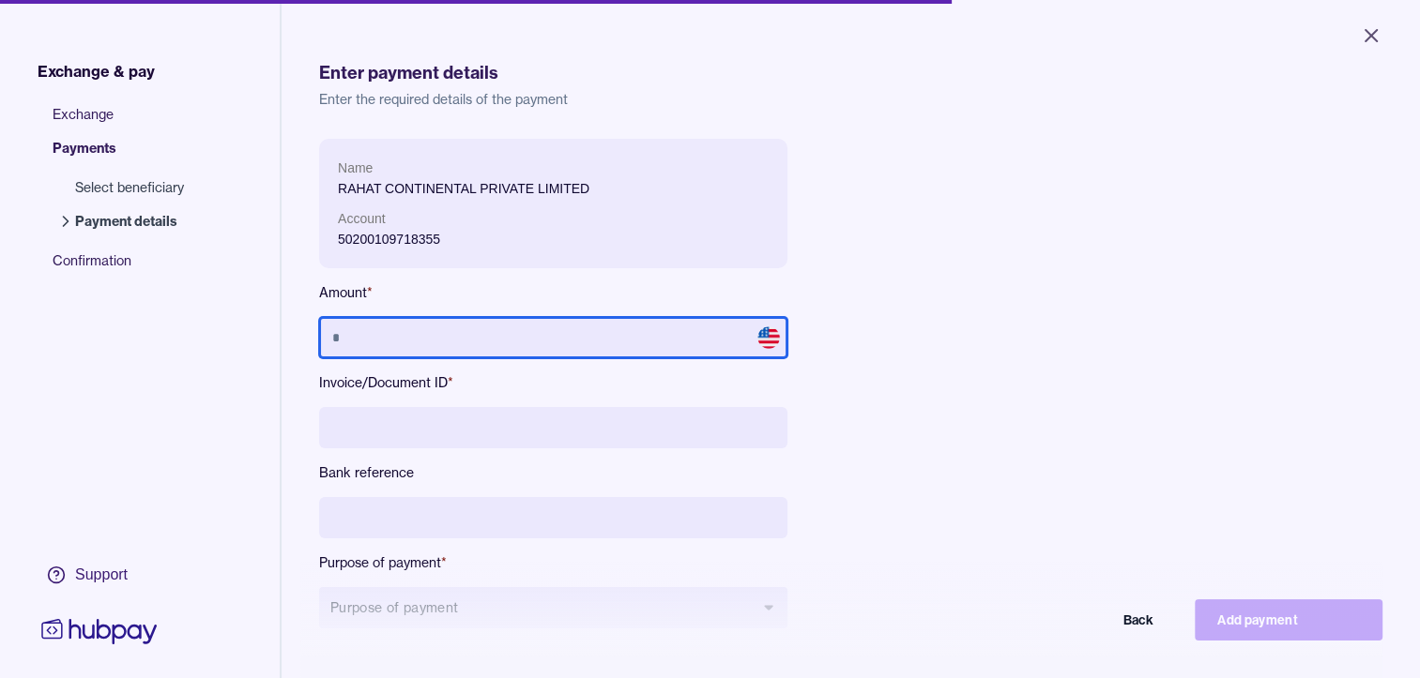
click at [430, 341] on input "text" at bounding box center [553, 337] width 468 height 41
click at [368, 331] on input "text" at bounding box center [553, 337] width 468 height 41
type input "********"
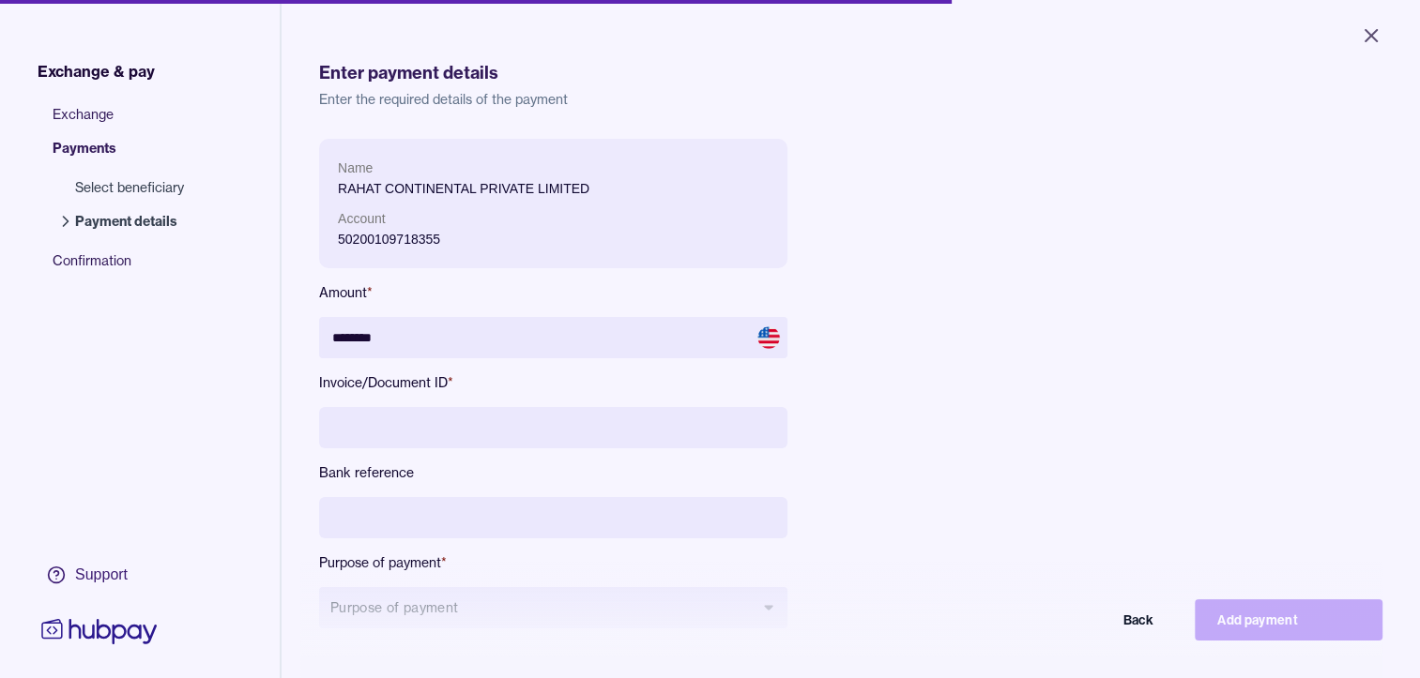
click at [389, 422] on input at bounding box center [553, 427] width 468 height 41
paste input "**********"
type input "**********"
click at [404, 492] on div "**********" at bounding box center [553, 399] width 468 height 520
click at [398, 496] on div "**********" at bounding box center [553, 399] width 468 height 520
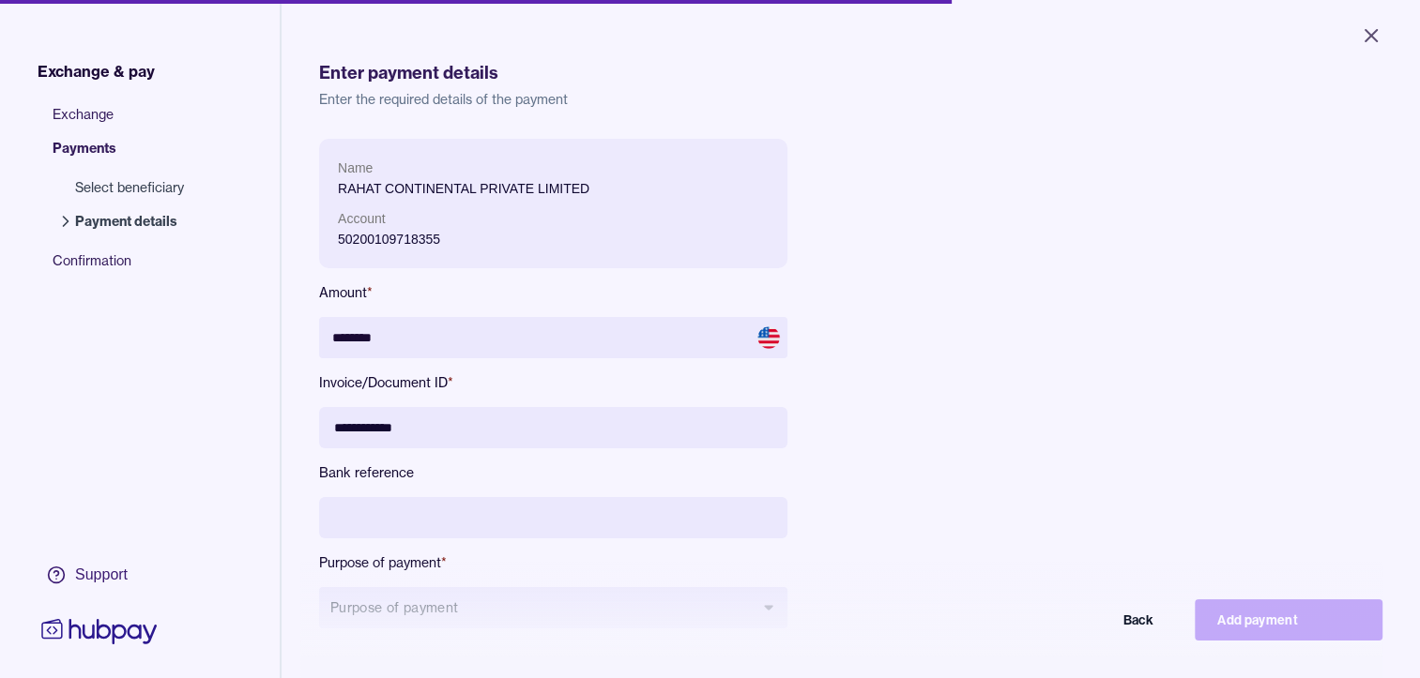
drag, startPoint x: 395, startPoint y: 503, endPoint x: 392, endPoint y: 514, distance: 11.6
click at [394, 507] on input at bounding box center [553, 517] width 468 height 41
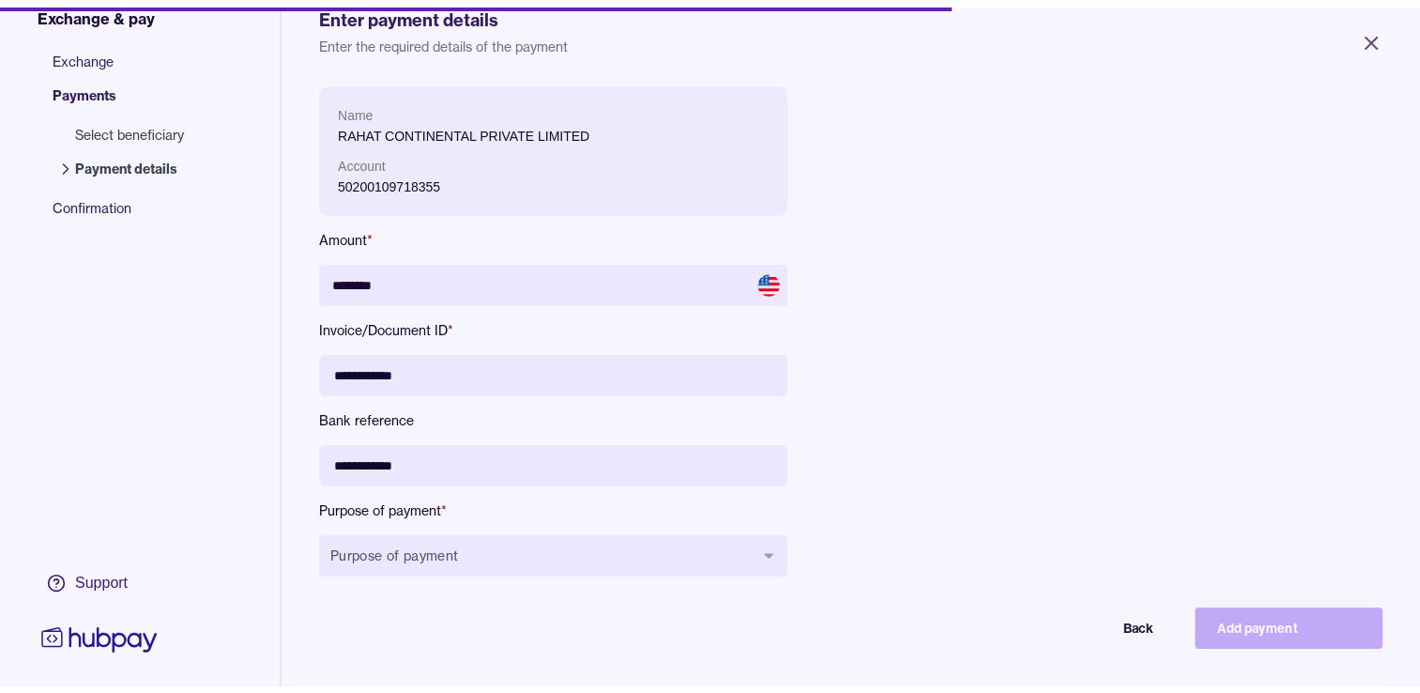
scroll to position [94, 0]
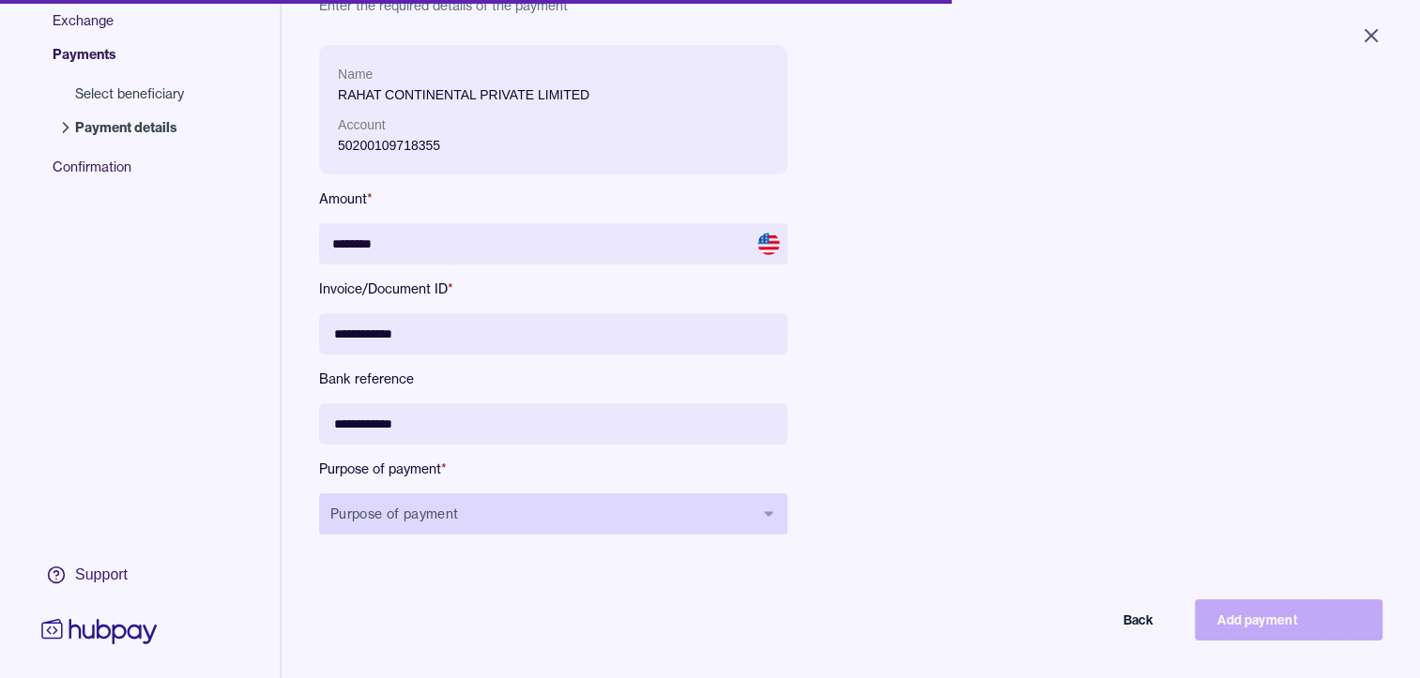
type input "**********"
click at [392, 505] on button "Purpose of payment" at bounding box center [553, 514] width 468 height 41
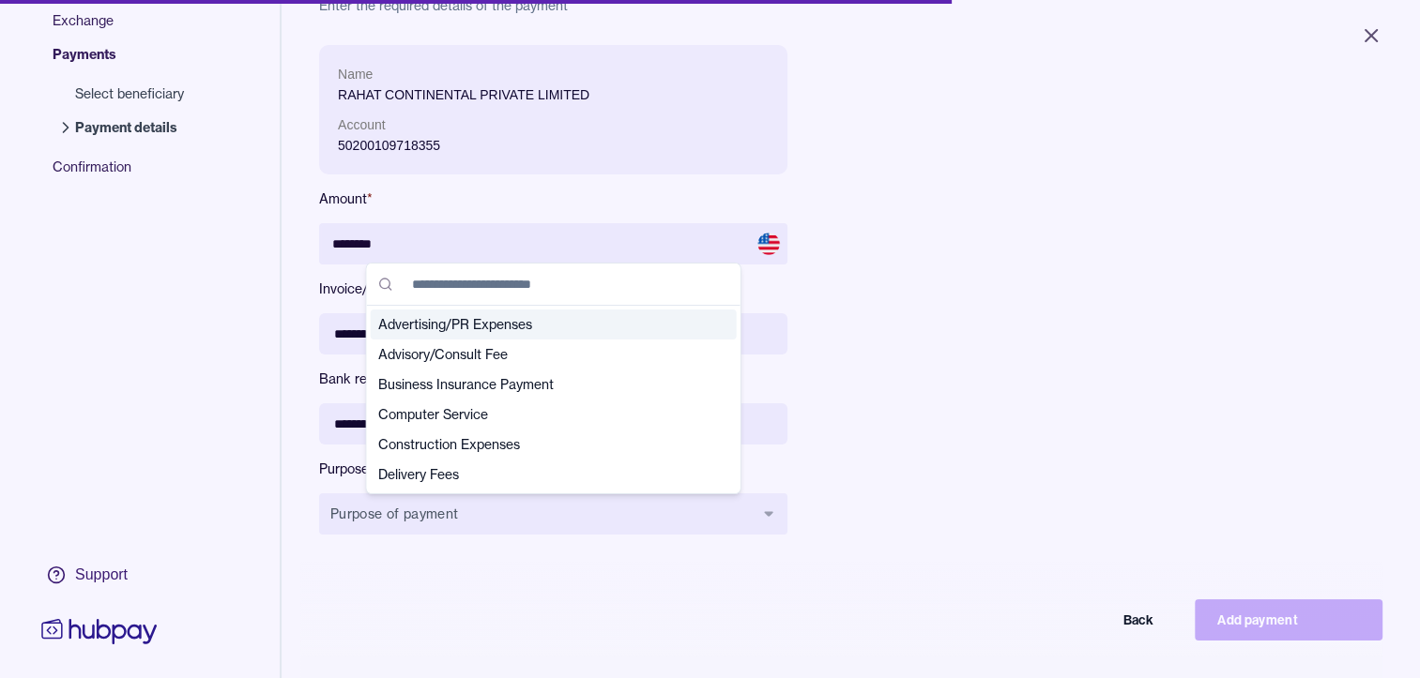
click at [419, 287] on input "text" at bounding box center [565, 284] width 328 height 41
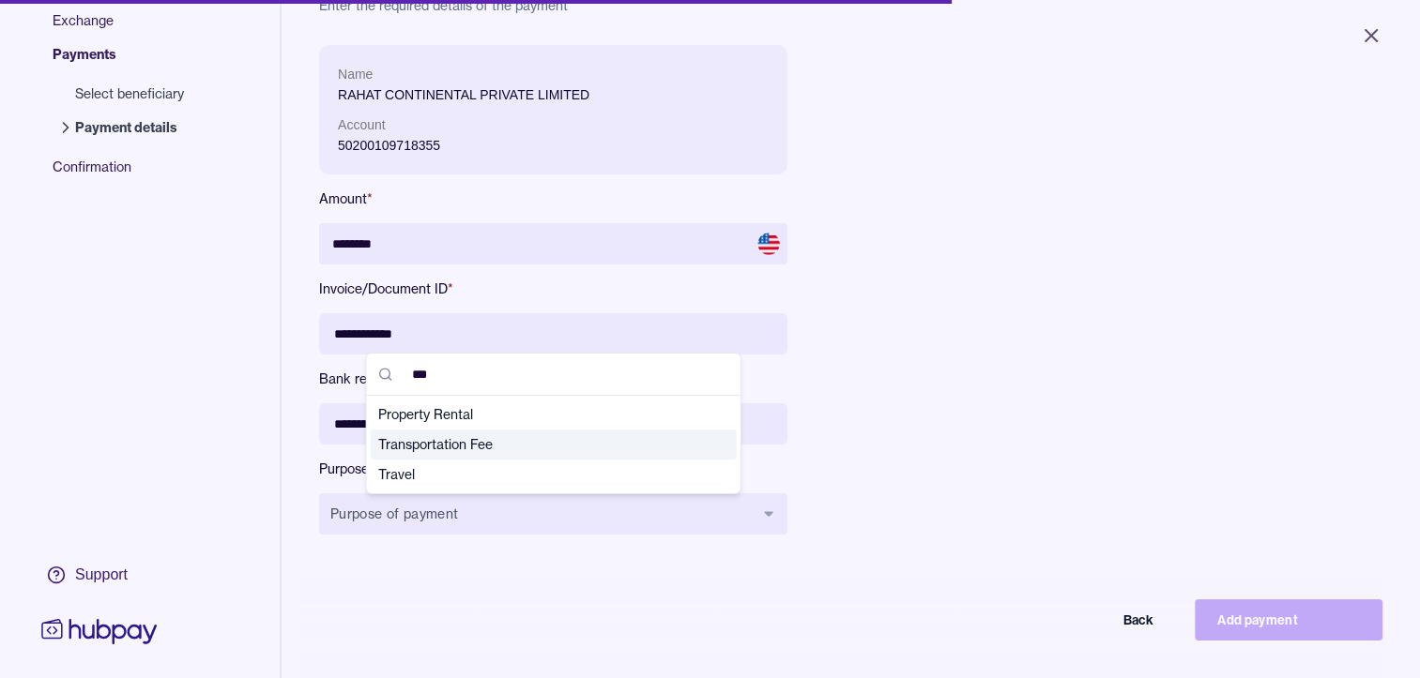
type input "***"
click at [432, 441] on span "Transportation Fee" at bounding box center [542, 444] width 328 height 19
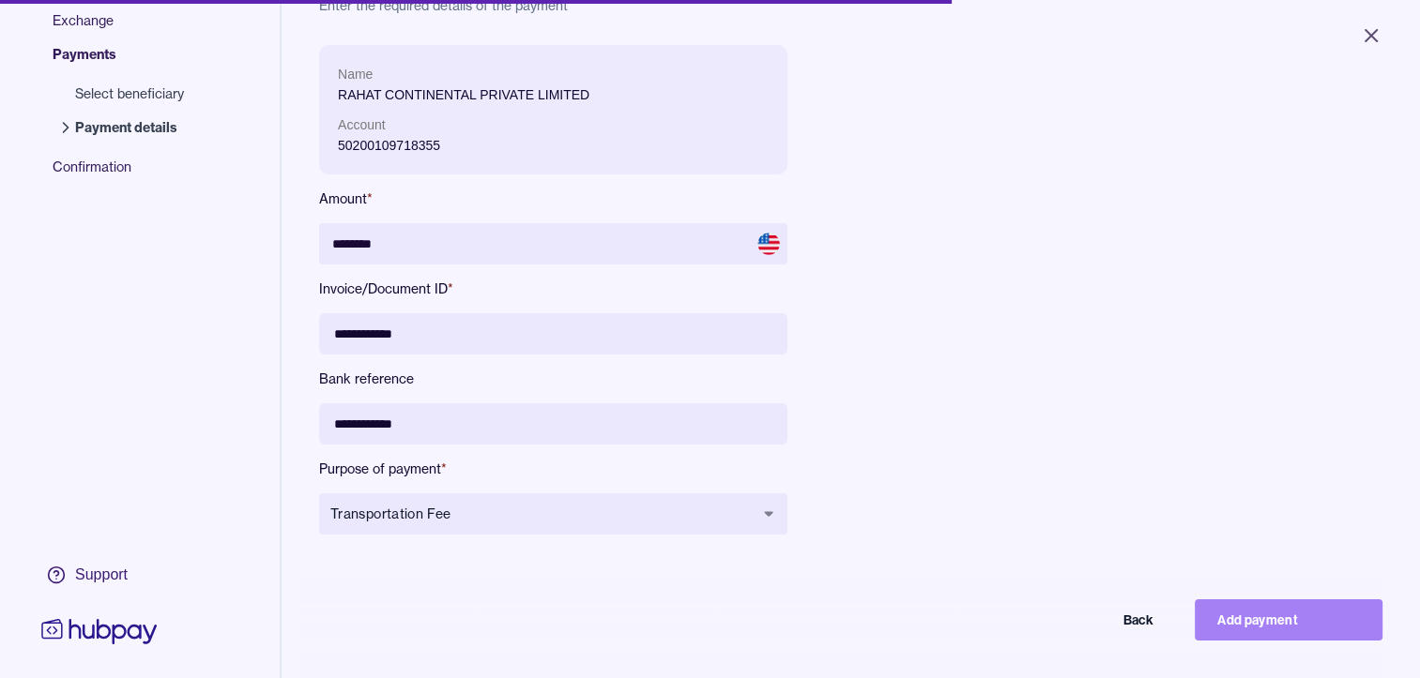
click at [1317, 633] on button "Add payment" at bounding box center [1289, 620] width 188 height 41
type input "******"
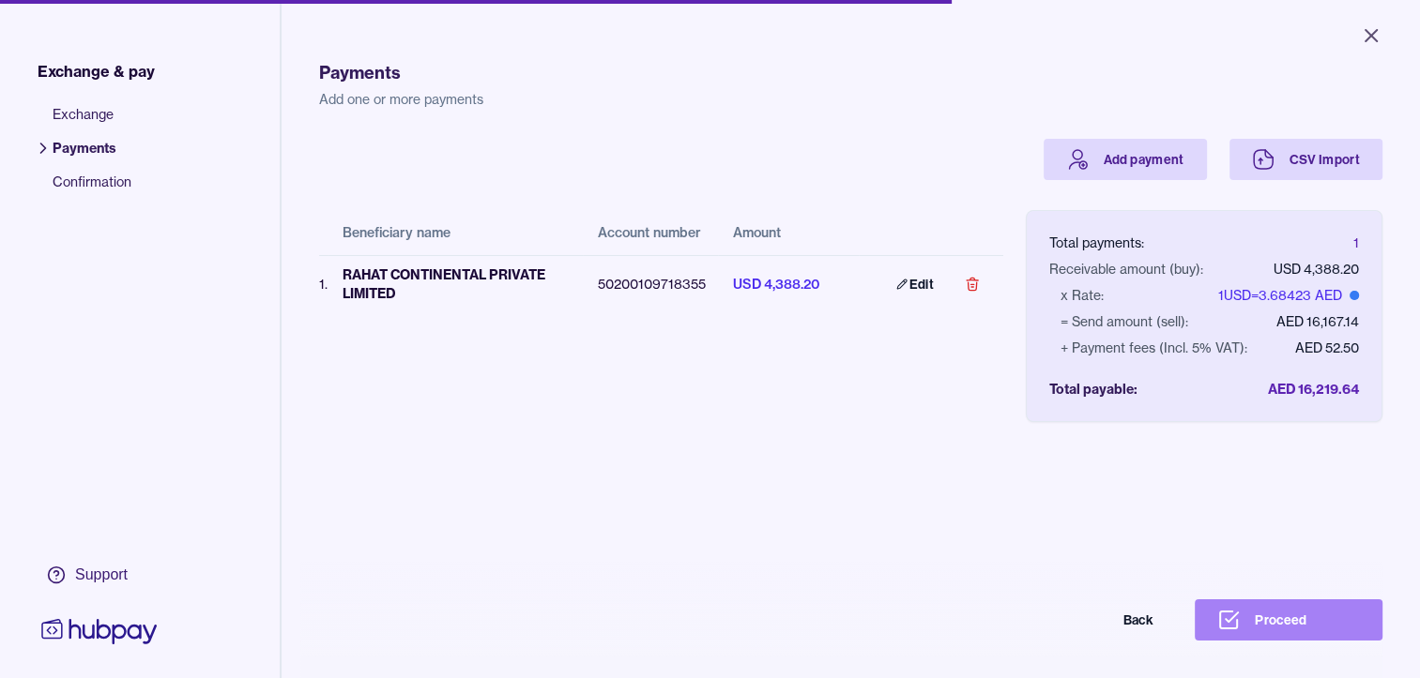
click at [1312, 634] on button "Proceed" at bounding box center [1289, 620] width 188 height 41
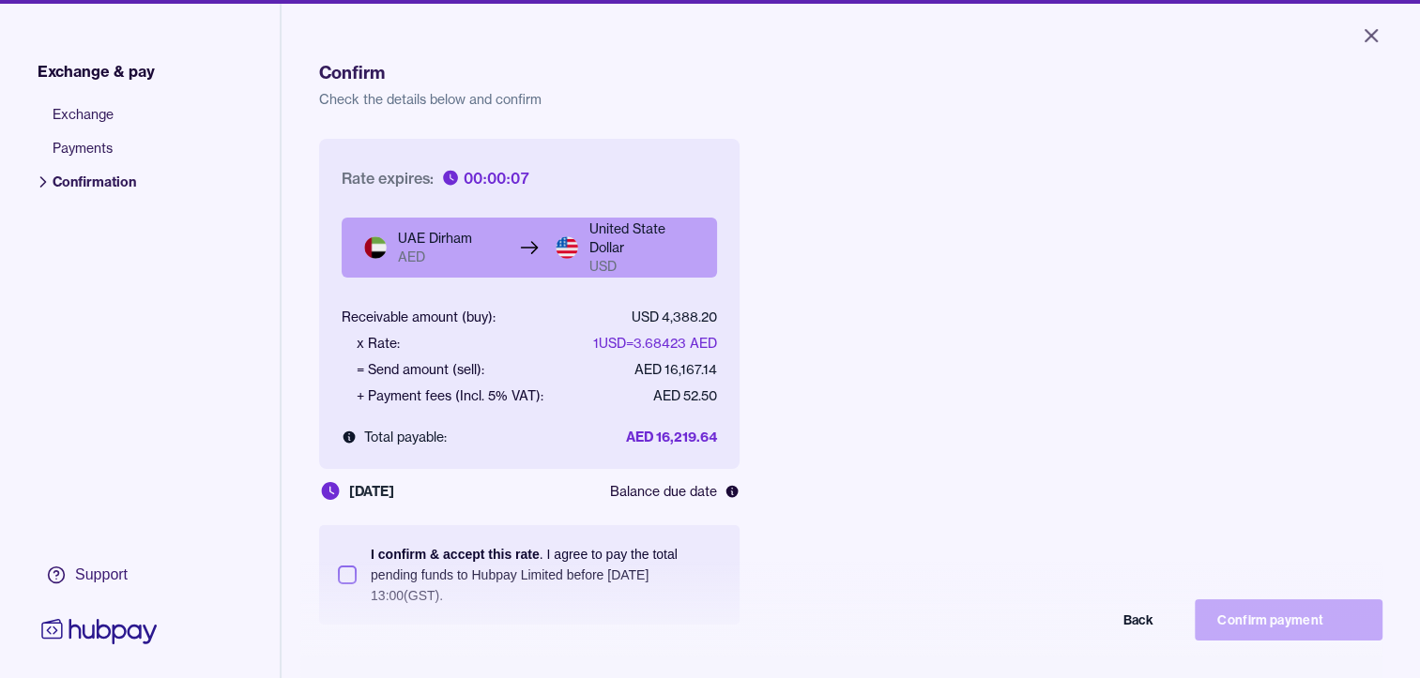
click at [344, 578] on button "I confirm & accept this rate . I agree to pay the total pending funds to Hubpay…" at bounding box center [347, 575] width 19 height 19
click at [1323, 631] on button "Confirm payment" at bounding box center [1289, 620] width 188 height 41
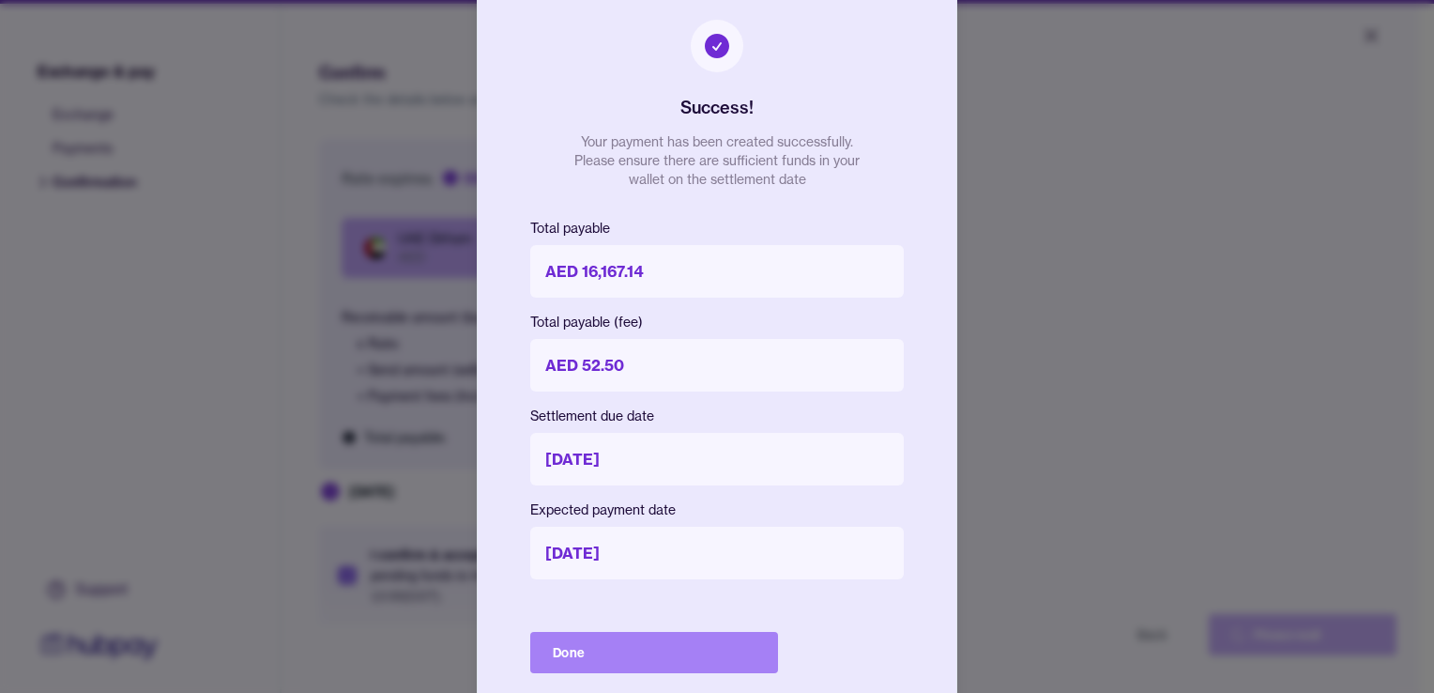
click at [634, 647] on button "Done" at bounding box center [654, 652] width 248 height 41
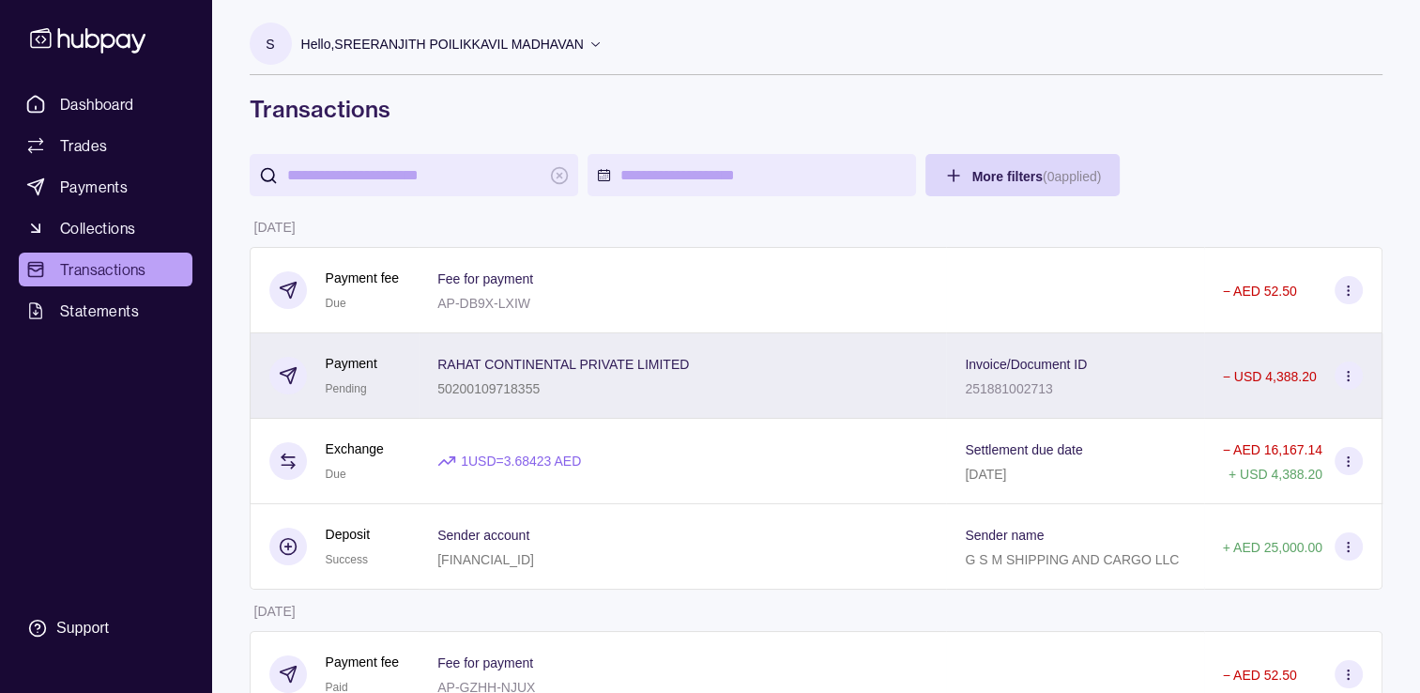
click at [614, 364] on p "RAHAT CONTINENTAL PRIVATE LIMITED" at bounding box center [563, 364] width 252 height 15
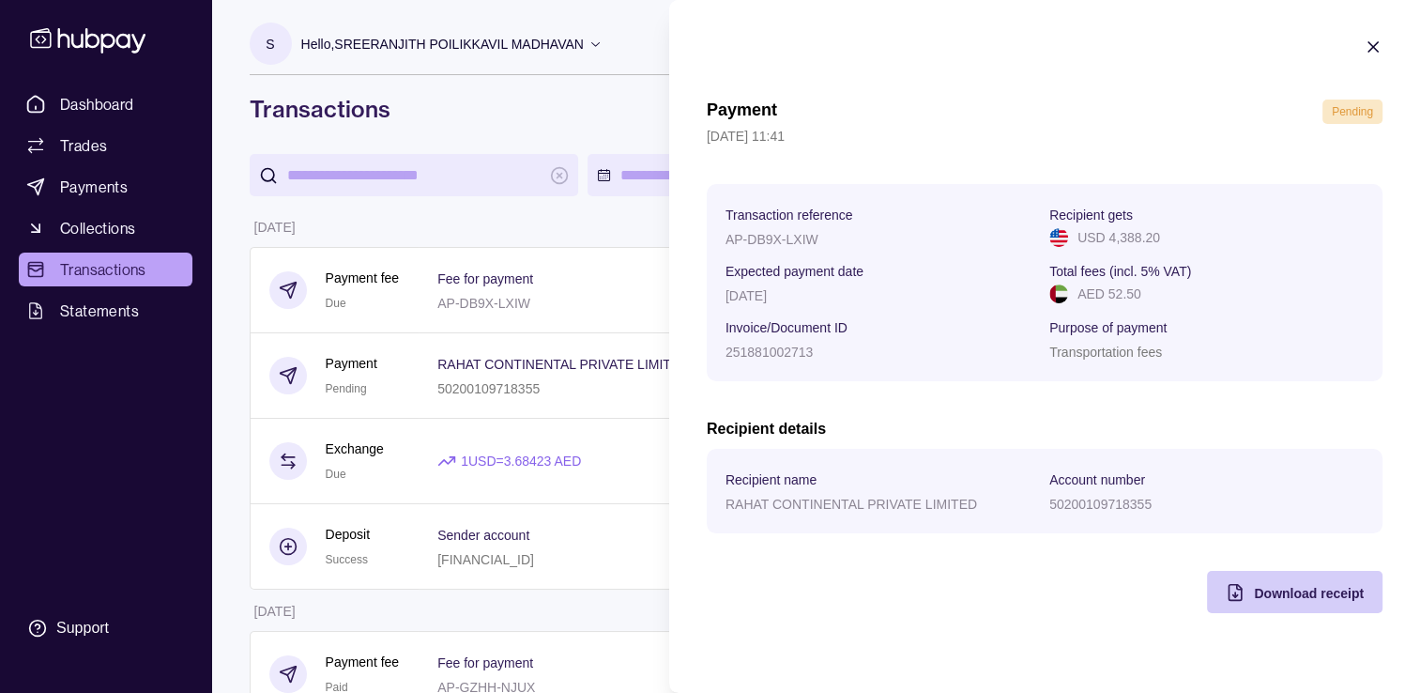
click at [1318, 593] on span "Download receipt" at bounding box center [1309, 593] width 110 height 15
